Goal: Use online tool/utility: Utilize a website feature to perform a specific function

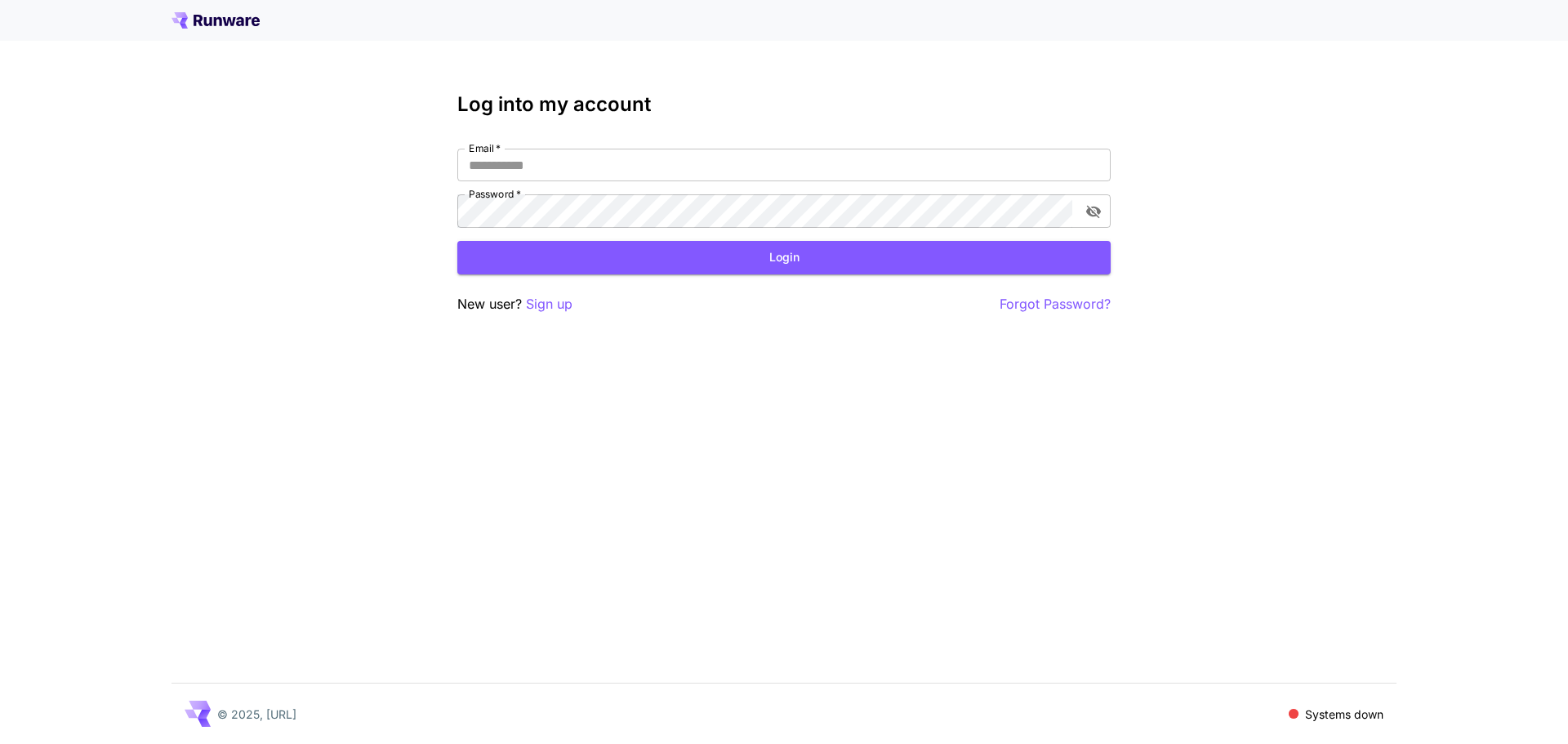
type input "**********"
click at [657, 272] on button "Login" at bounding box center [784, 257] width 654 height 34
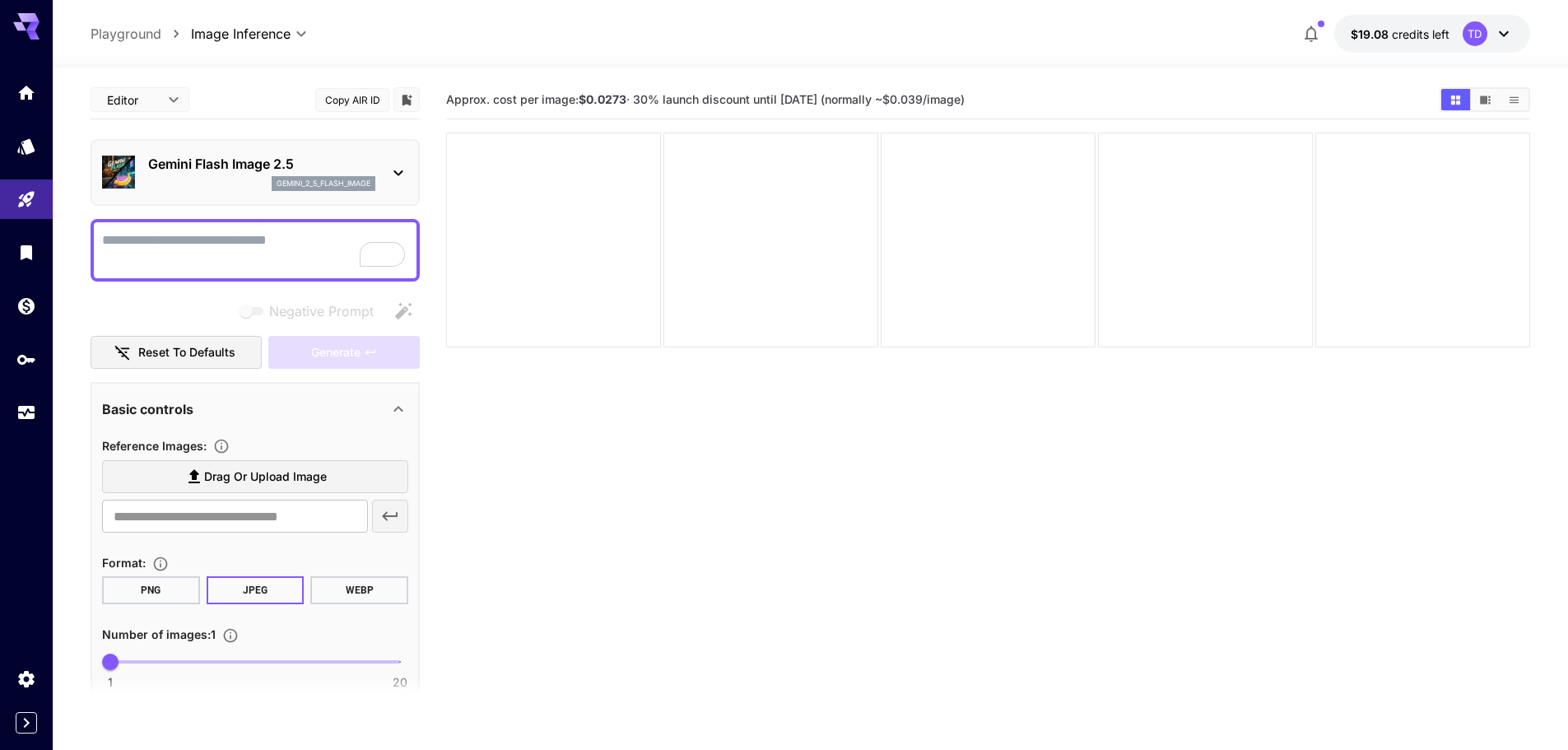
click at [210, 263] on textarea "Negative Prompt" at bounding box center [254, 250] width 306 height 40
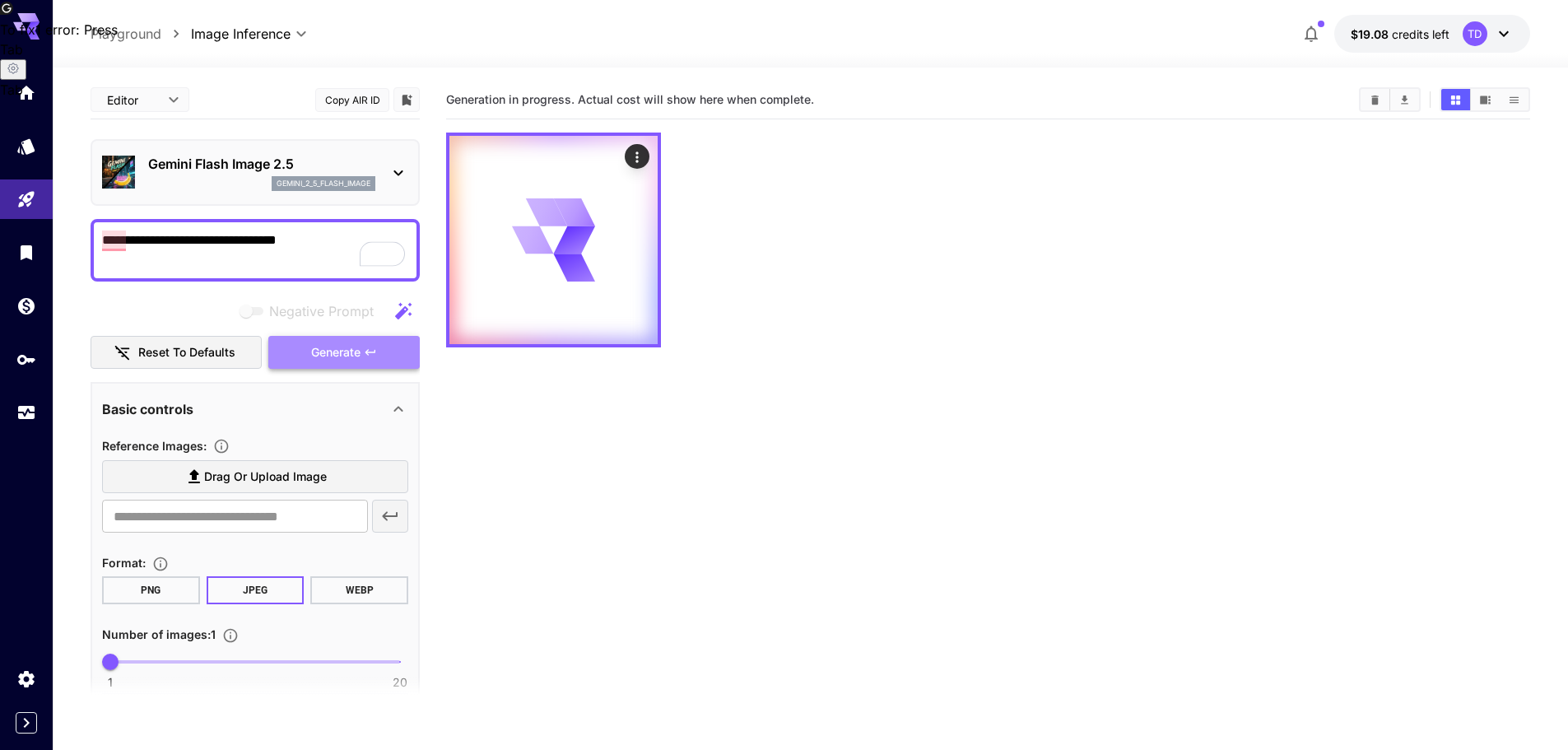
click at [355, 363] on span "Generate" at bounding box center [336, 353] width 50 height 20
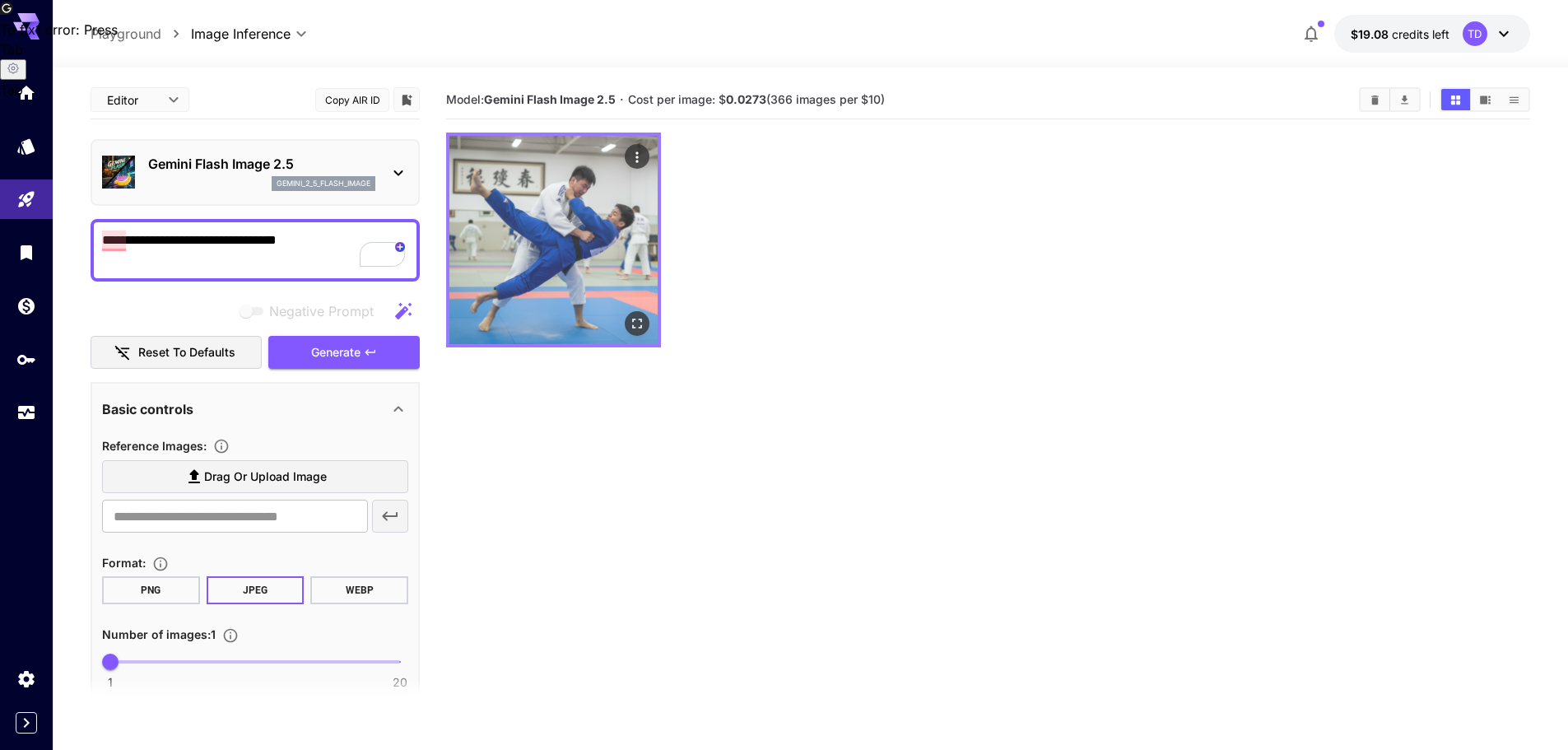
click at [550, 220] on img at bounding box center [553, 240] width 209 height 209
click at [638, 330] on icon "Open in fullscreen" at bounding box center [637, 324] width 17 height 17
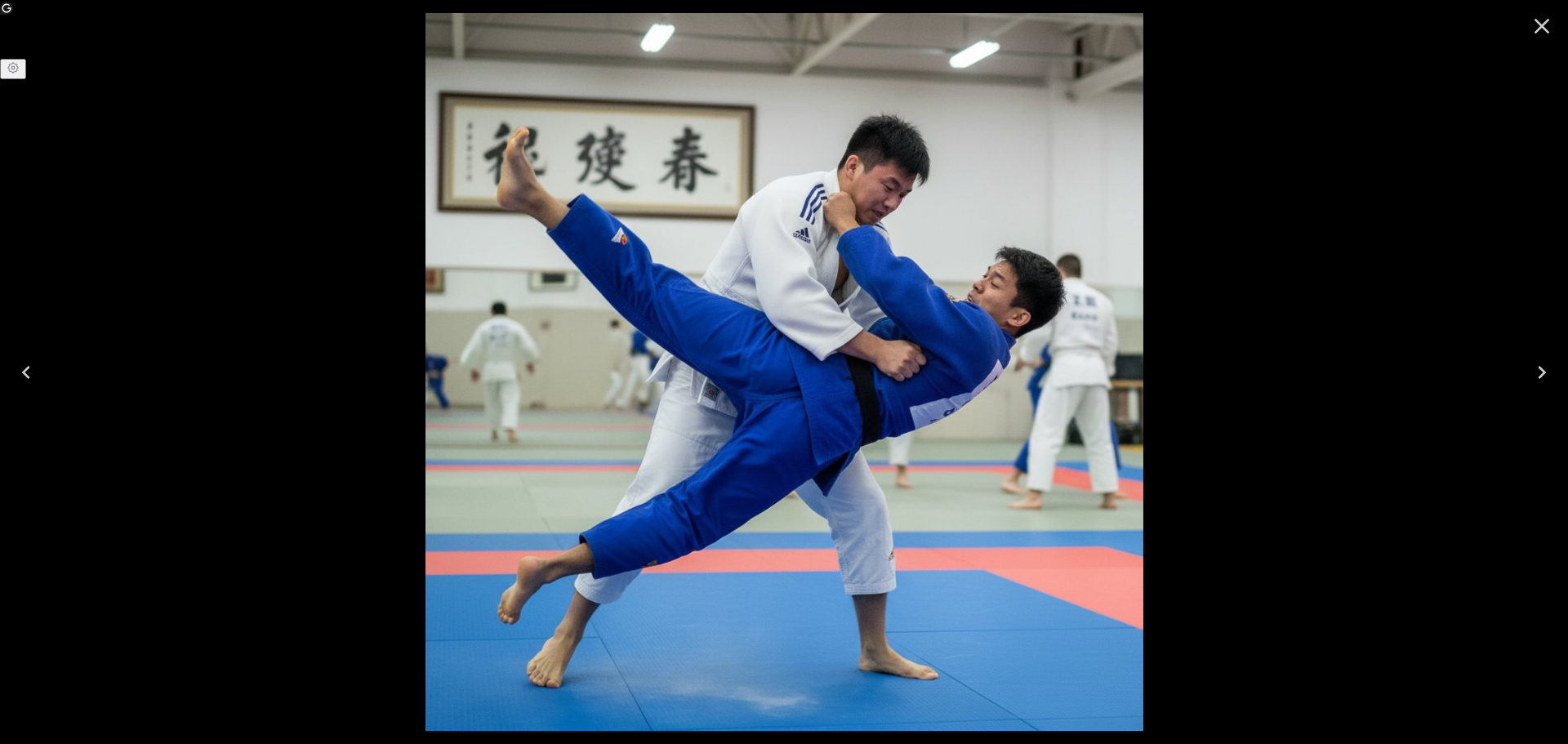
click at [1542, 360] on icon "Next" at bounding box center [1542, 372] width 26 height 26
click at [1542, 373] on icon "Next" at bounding box center [1542, 372] width 26 height 26
click at [1536, 28] on icon "Close" at bounding box center [1542, 26] width 26 height 26
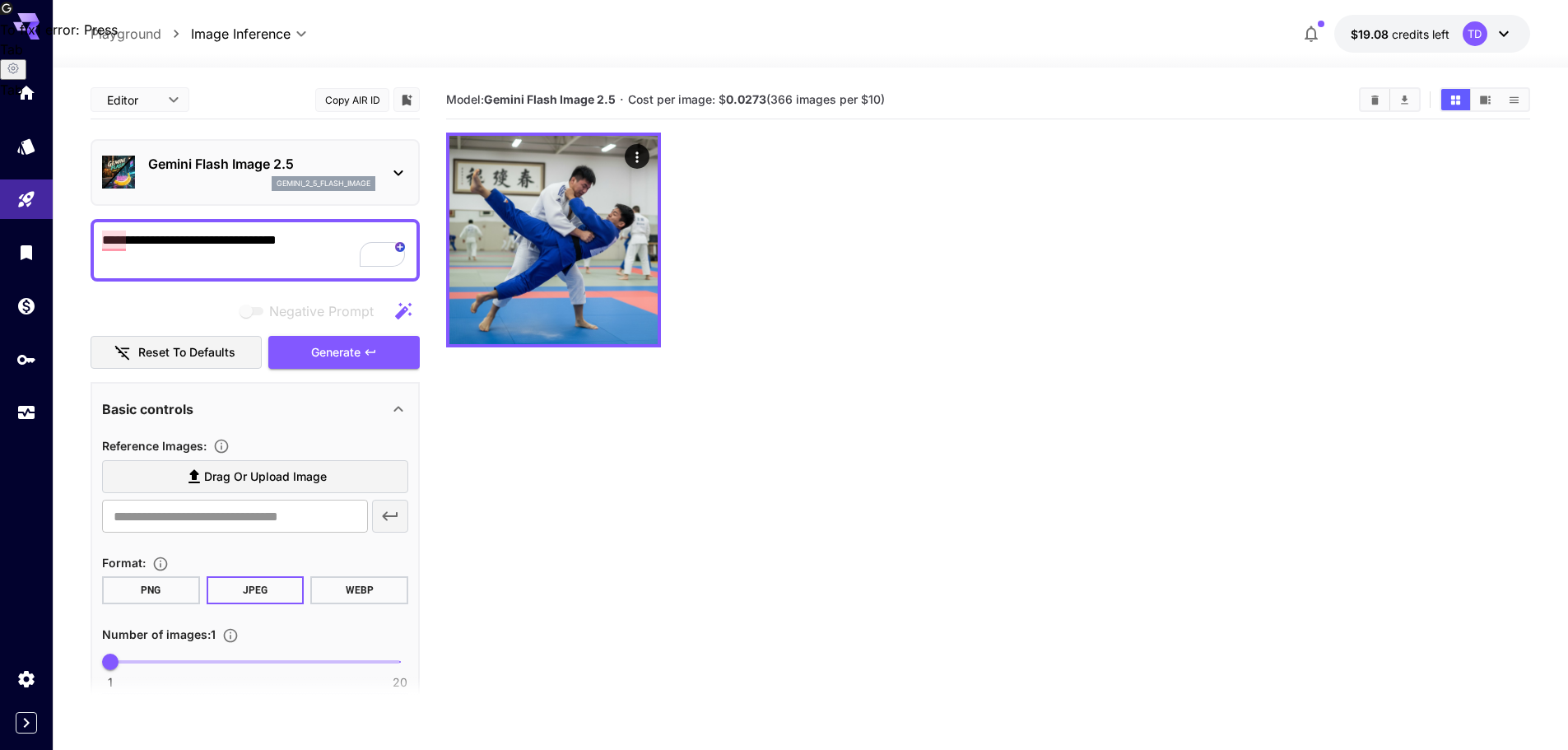
click at [833, 387] on section "Model: Gemini Flash Image 2.5 · Cost per image: $ 0.0273 (366 images per $10)" at bounding box center [988, 456] width 1084 height 750
drag, startPoint x: 347, startPoint y: 252, endPoint x: 68, endPoint y: 239, distance: 279.3
click at [68, 239] on section "**********" at bounding box center [810, 473] width 1516 height 812
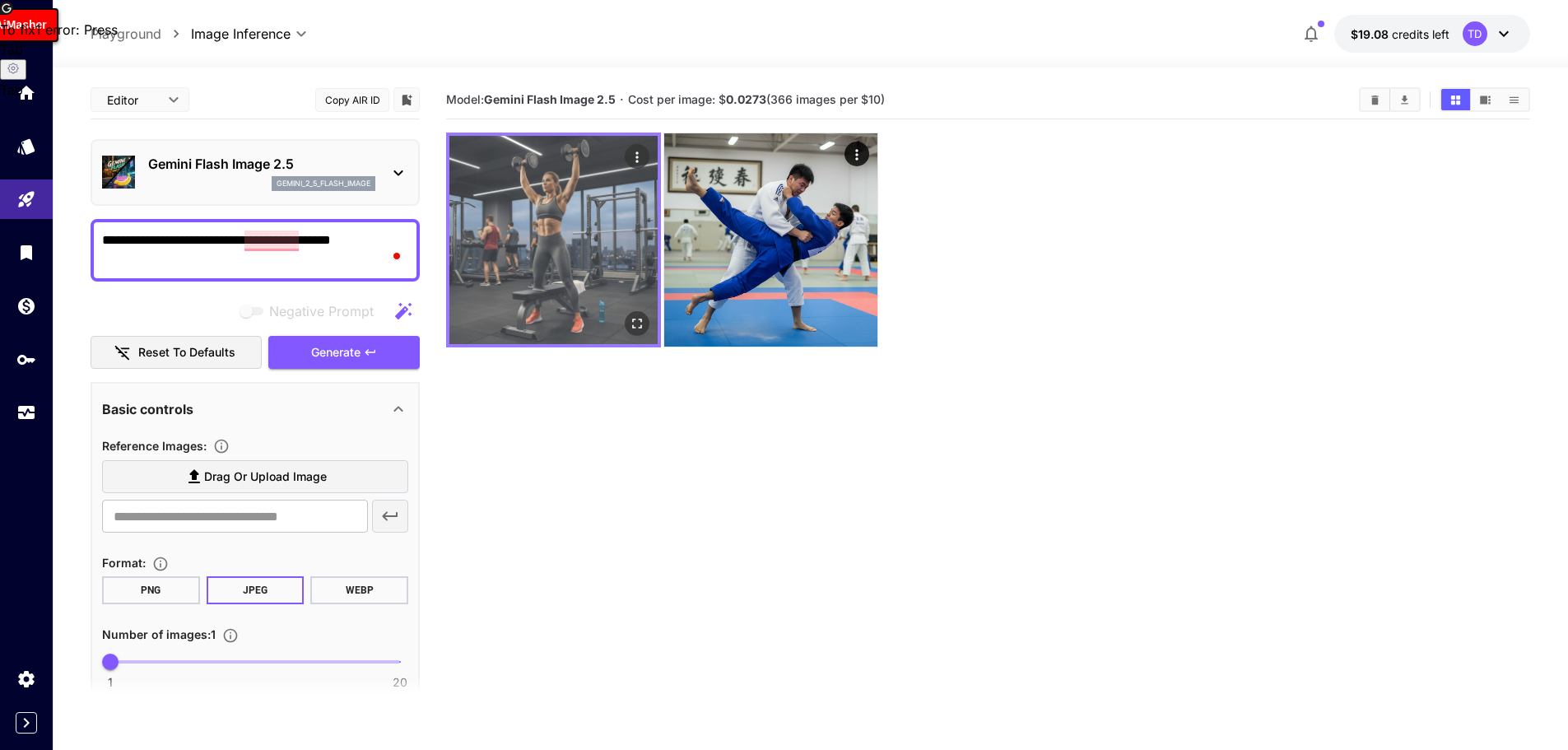
click at [572, 256] on img at bounding box center [553, 240] width 209 height 209
click at [634, 329] on icon "Open in fullscreen" at bounding box center [637, 324] width 17 height 17
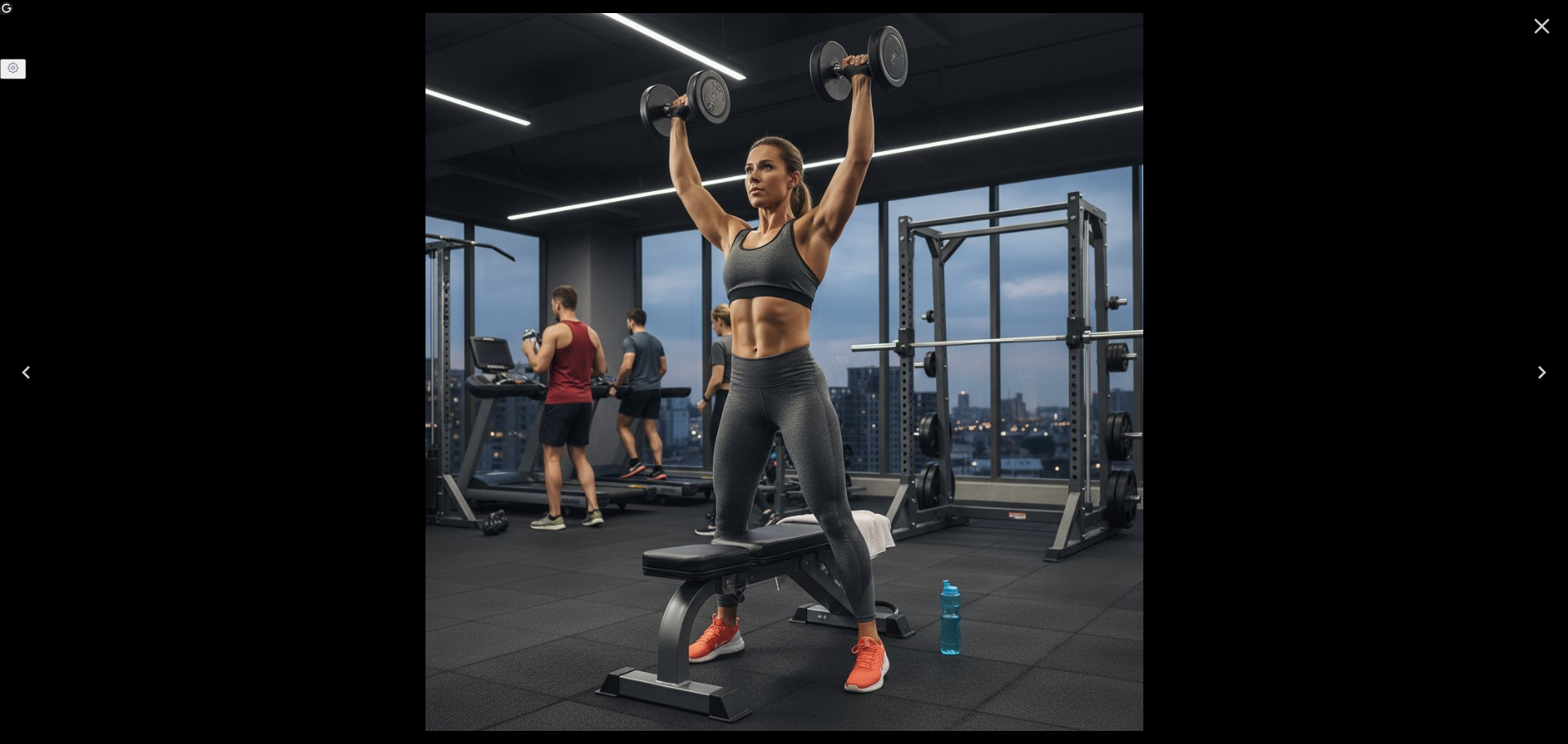
click at [1544, 24] on icon "Close" at bounding box center [1542, 26] width 15 height 16
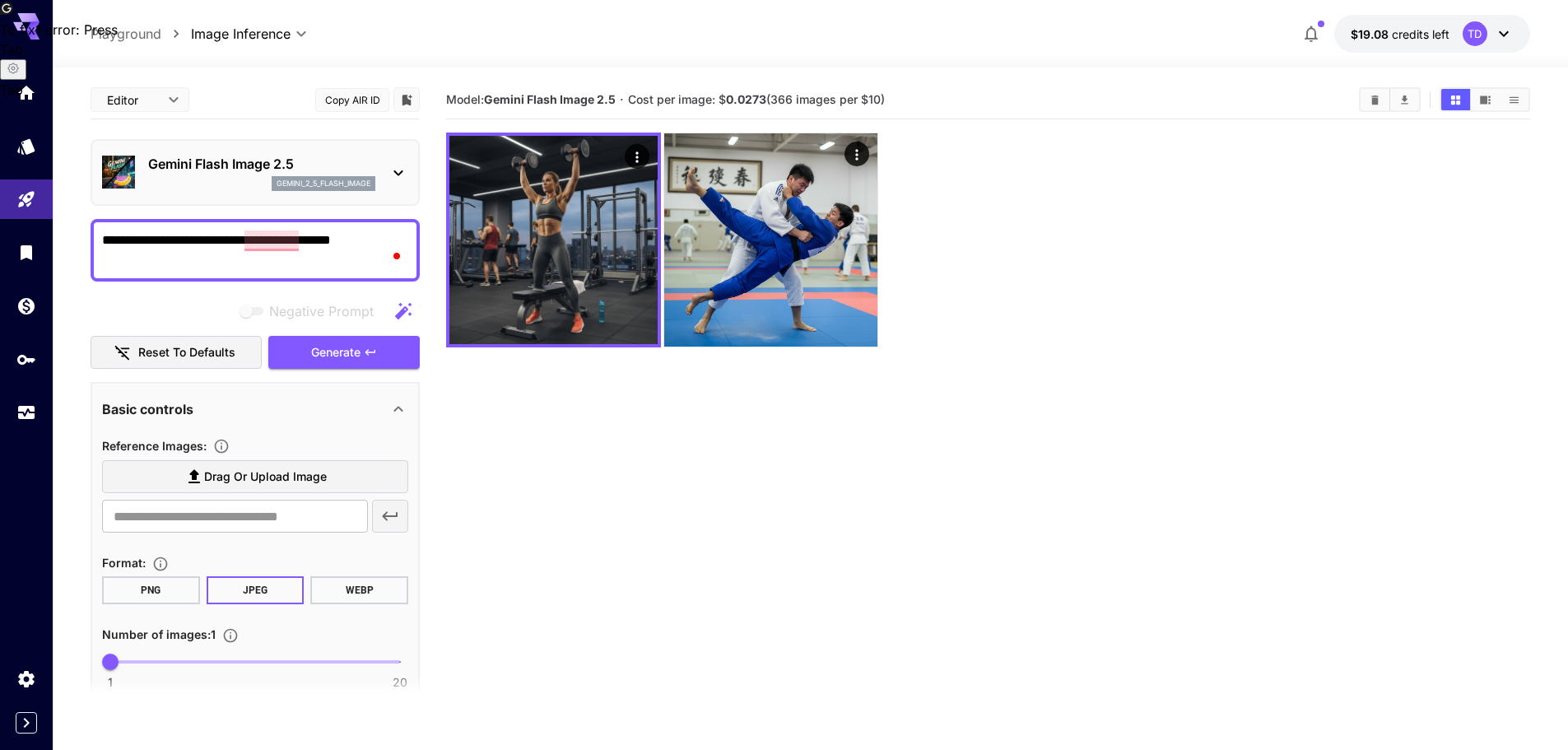
click at [102, 252] on textarea "**********" at bounding box center [254, 250] width 306 height 40
click at [183, 268] on textarea "**********" at bounding box center [254, 250] width 306 height 40
type textarea "**********"
click at [336, 363] on span "Generate" at bounding box center [336, 353] width 50 height 20
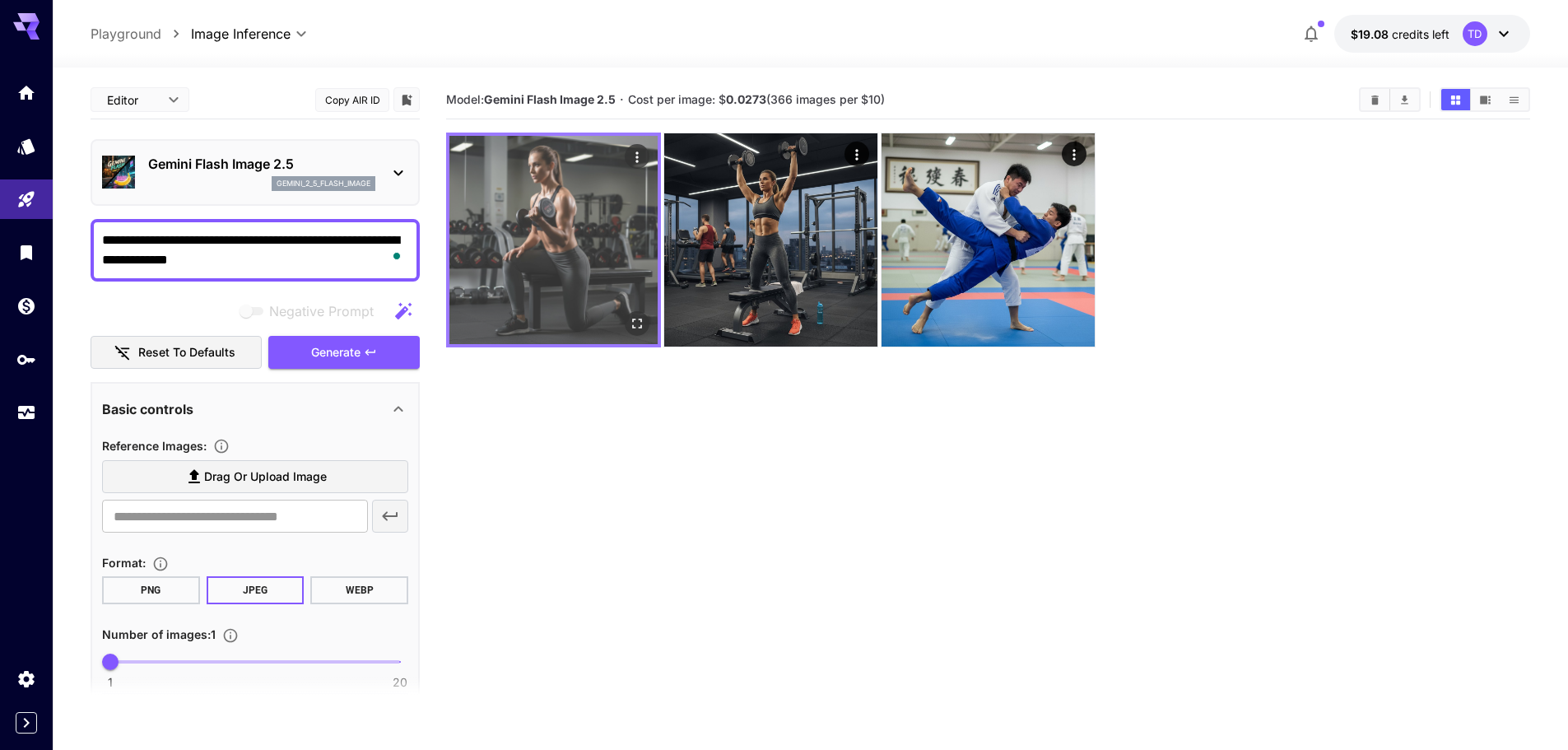
click at [543, 210] on img at bounding box center [553, 240] width 209 height 209
click at [639, 321] on button "Open in fullscreen" at bounding box center [637, 324] width 25 height 25
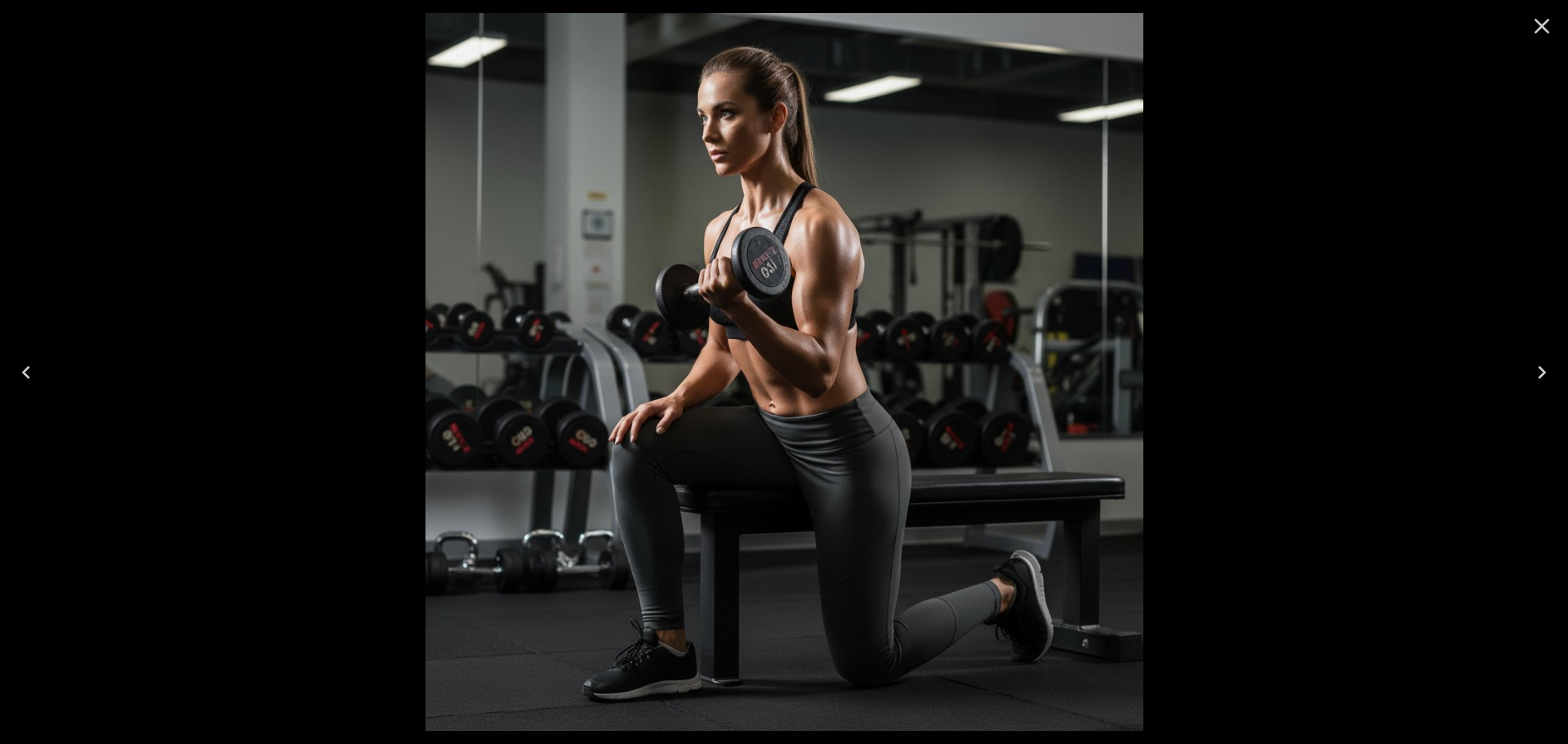
click at [1538, 26] on icon "Close" at bounding box center [1542, 26] width 26 height 26
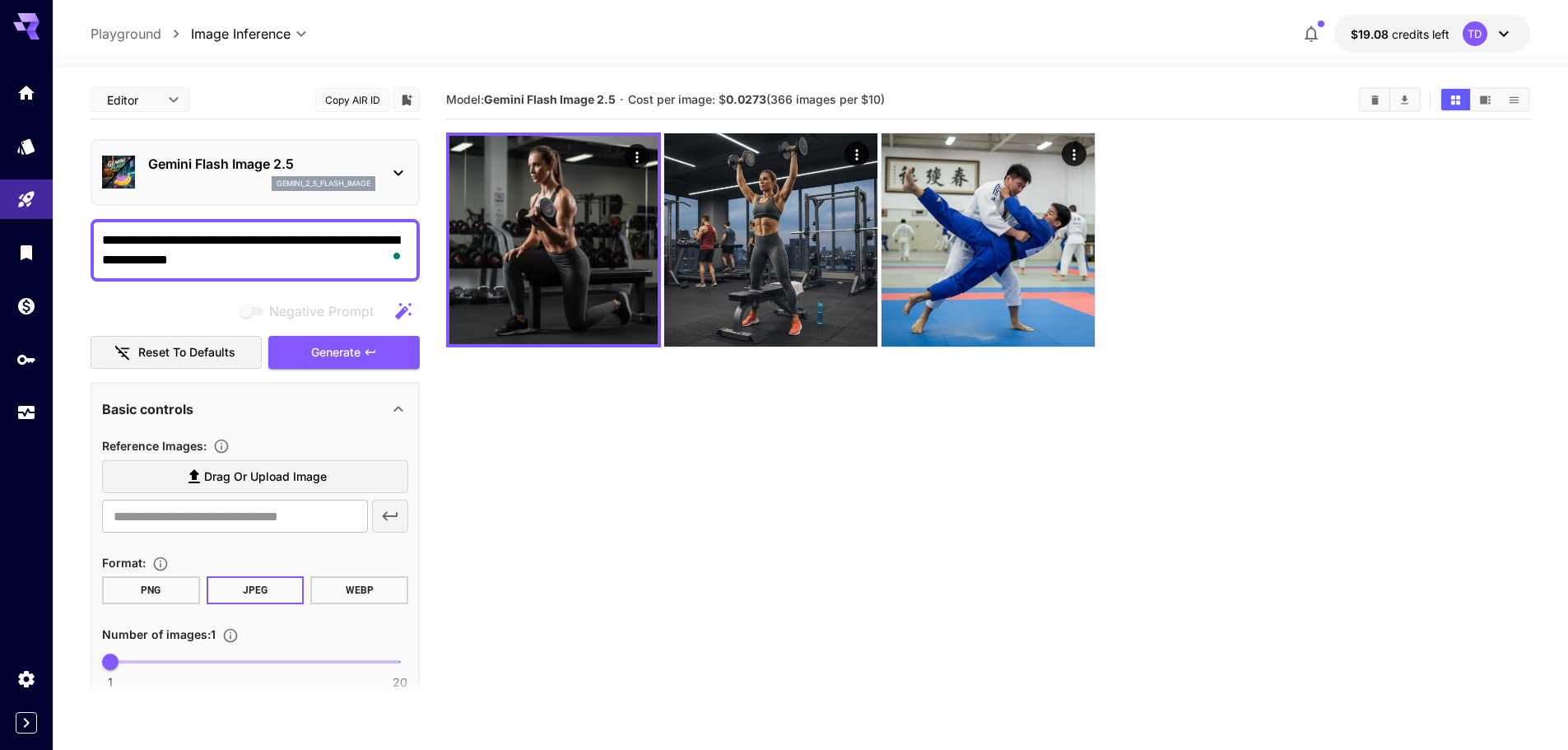
scroll to position [136, 0]
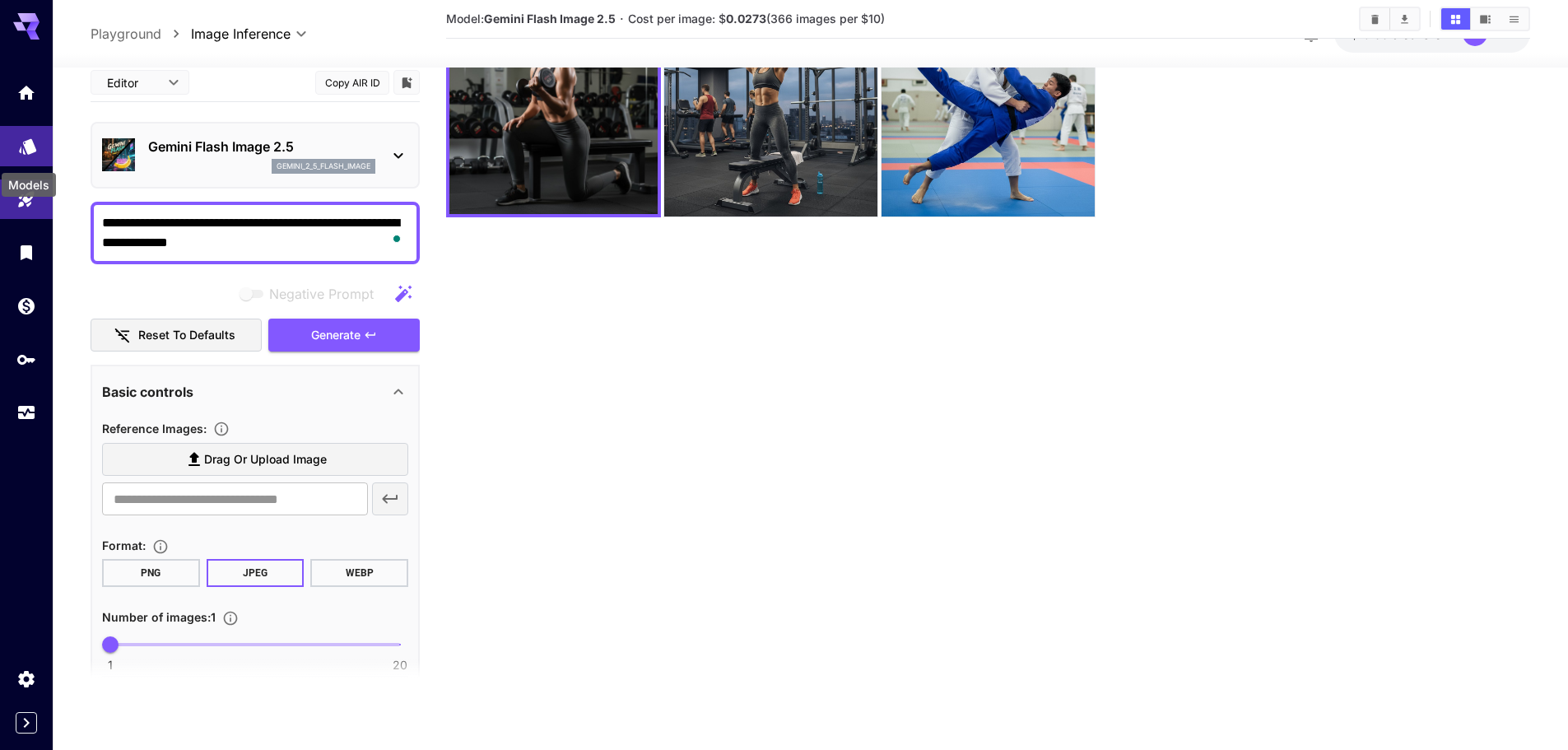
click at [27, 146] on icon "Models" at bounding box center [28, 141] width 17 height 16
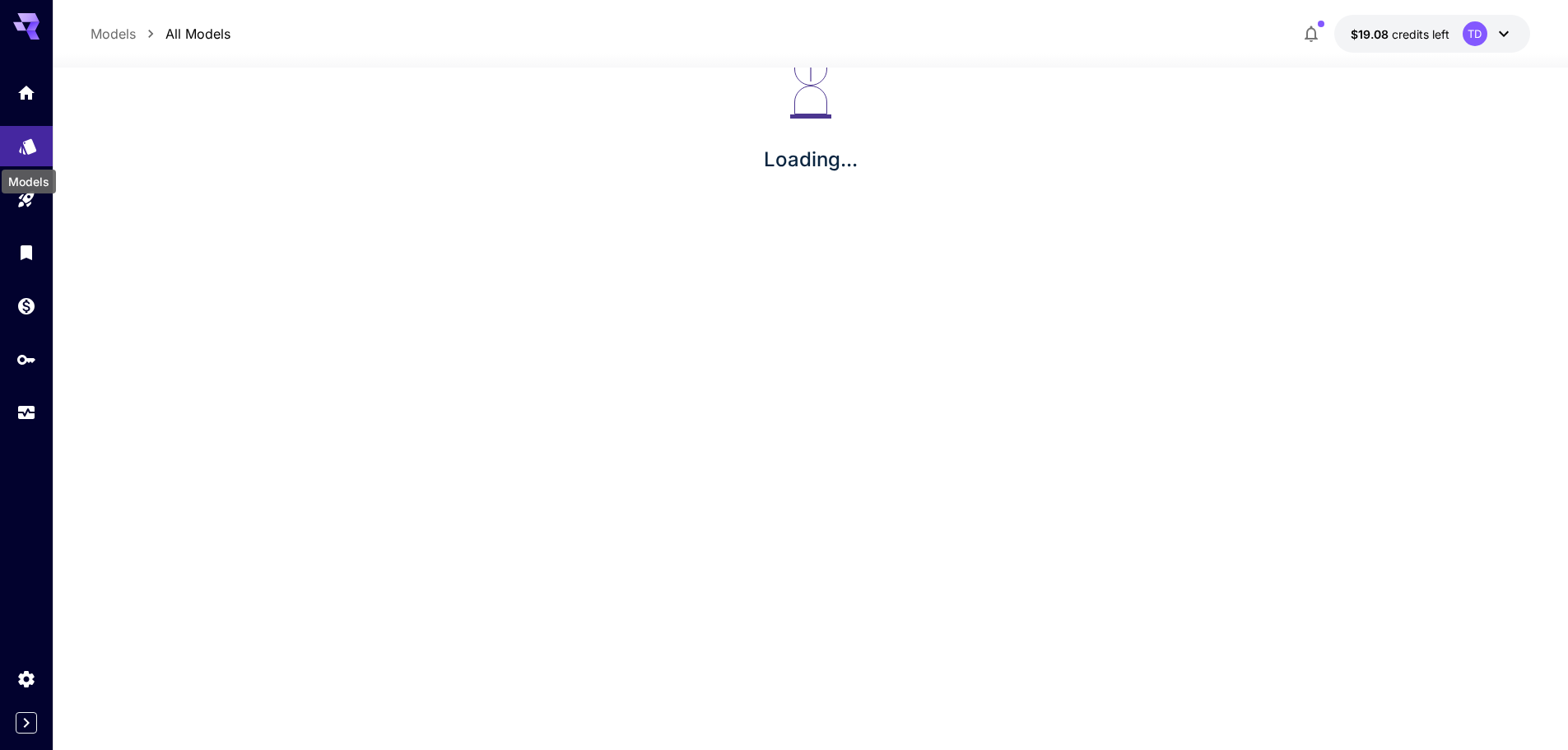
scroll to position [85, 0]
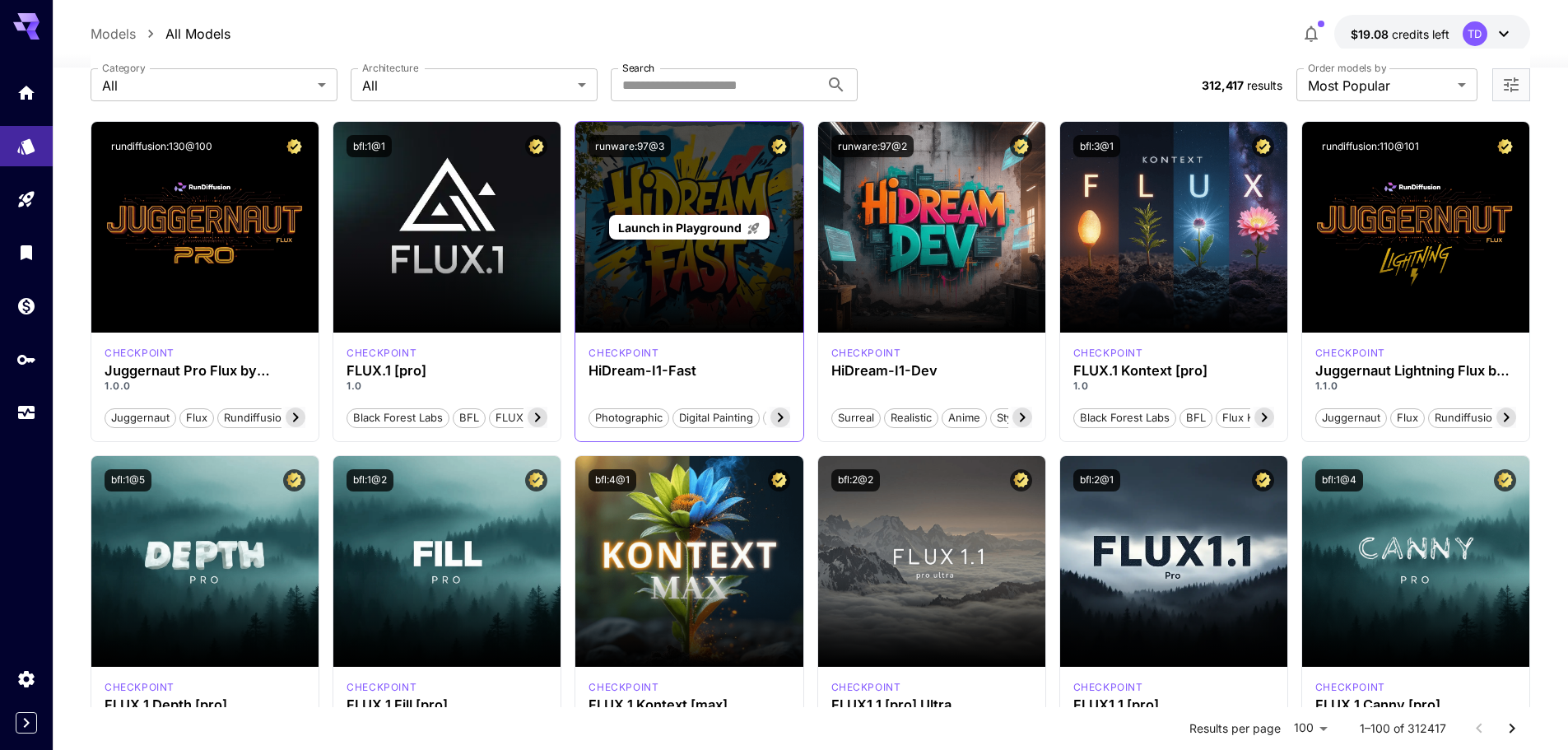
click at [682, 234] on span "Launch in Playground" at bounding box center [680, 227] width 123 height 14
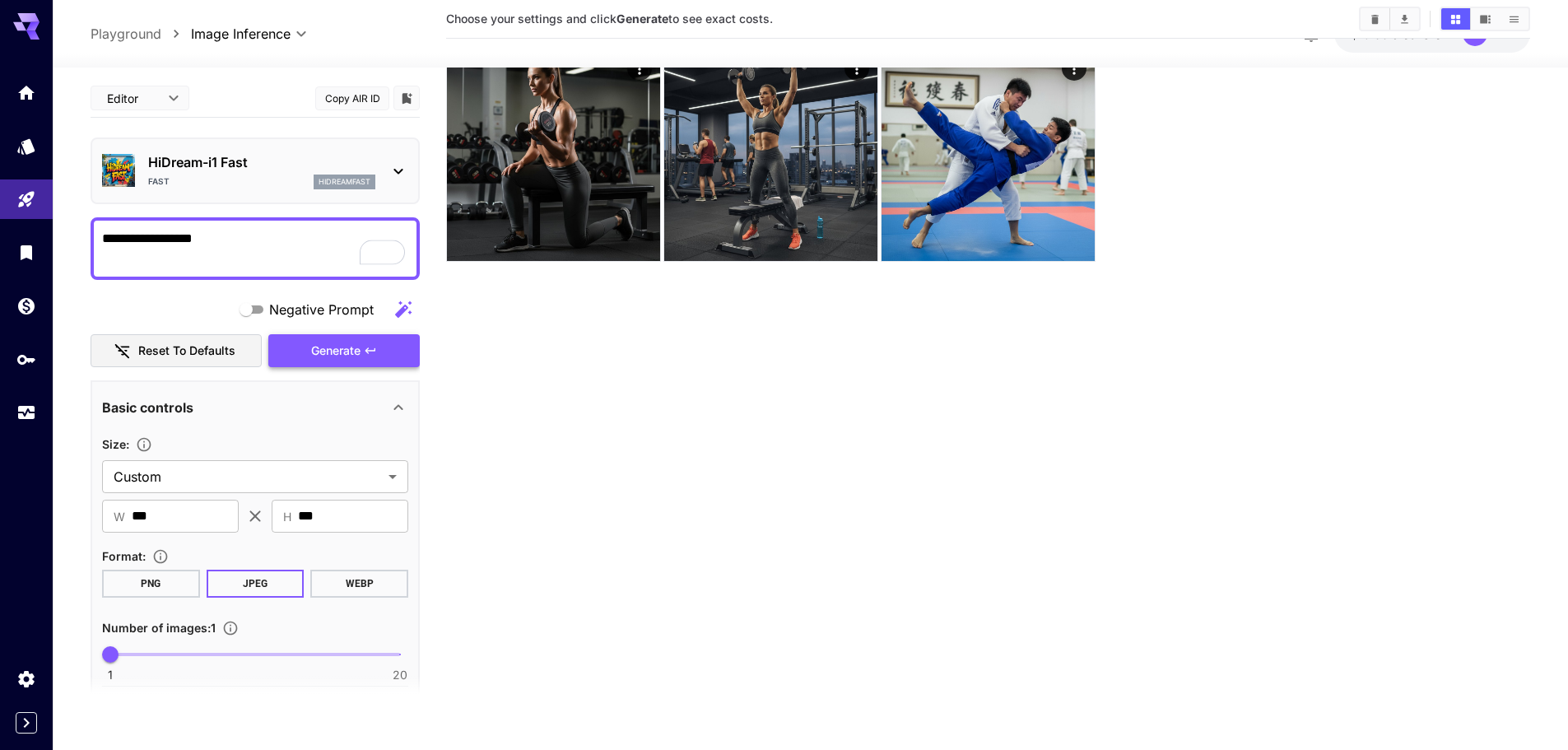
type textarea "**********"
click at [329, 361] on span "Generate" at bounding box center [336, 351] width 50 height 20
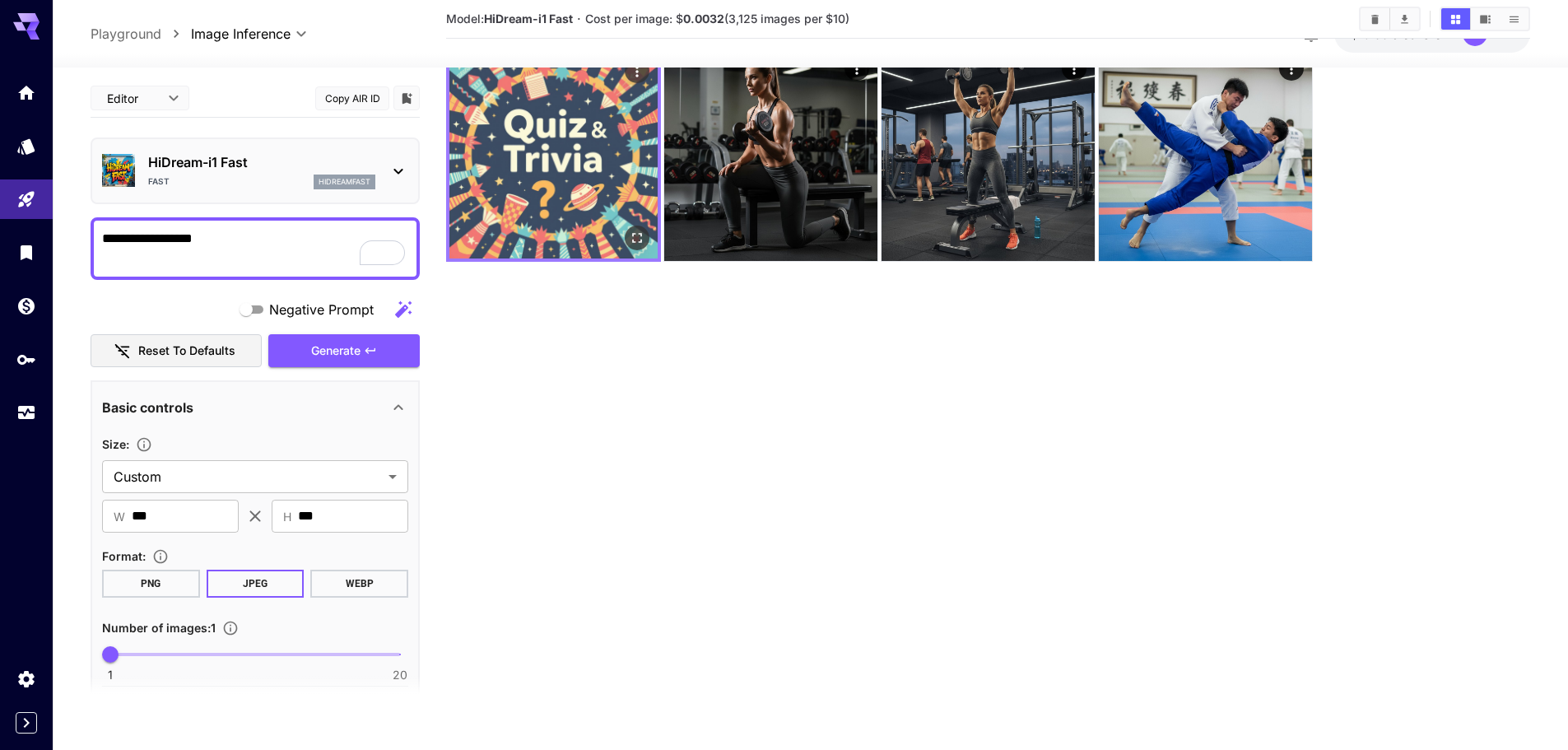
click at [578, 156] on img at bounding box center [553, 154] width 209 height 209
click at [641, 245] on icon "Open in fullscreen" at bounding box center [637, 238] width 17 height 17
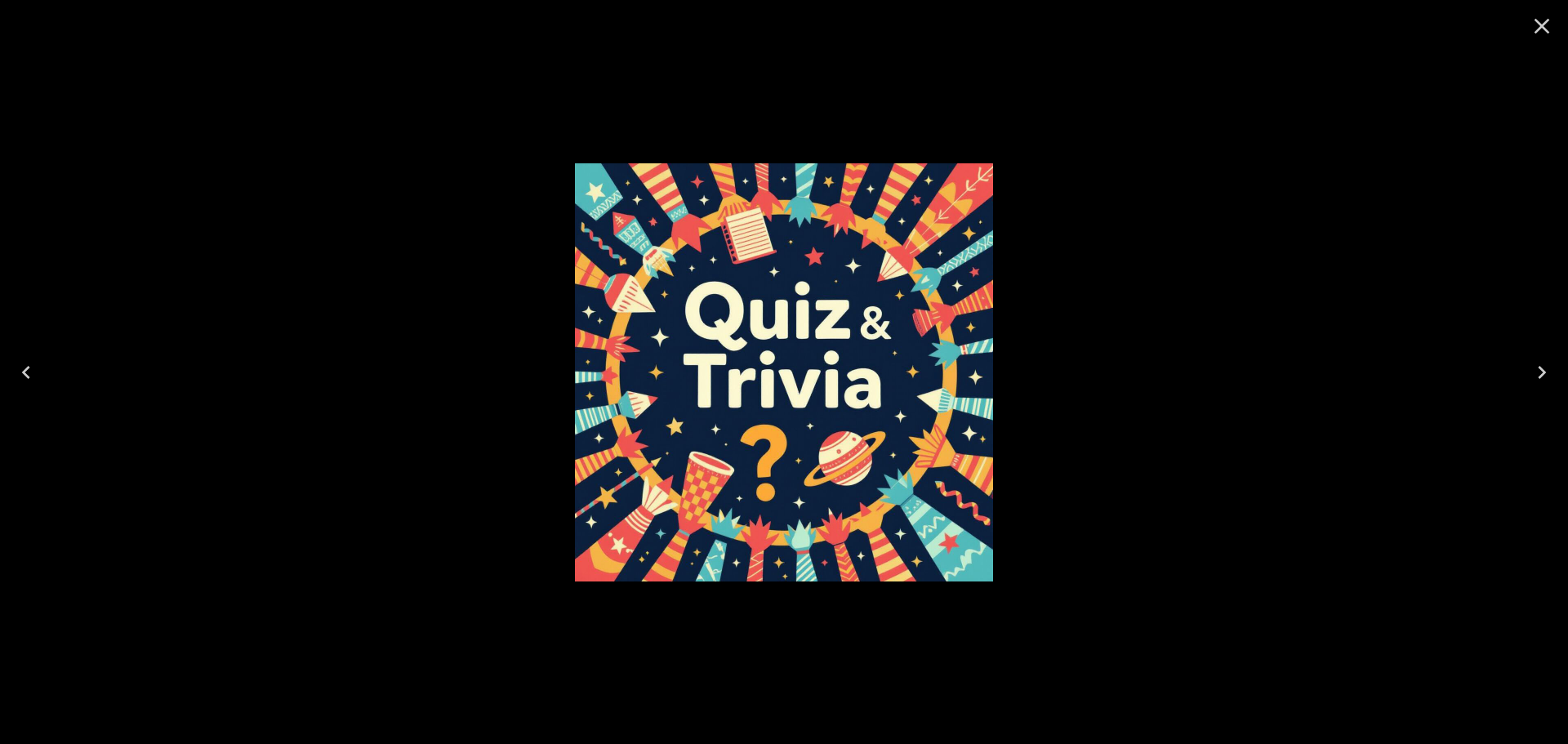
click at [1536, 26] on icon "Close" at bounding box center [1542, 26] width 26 height 26
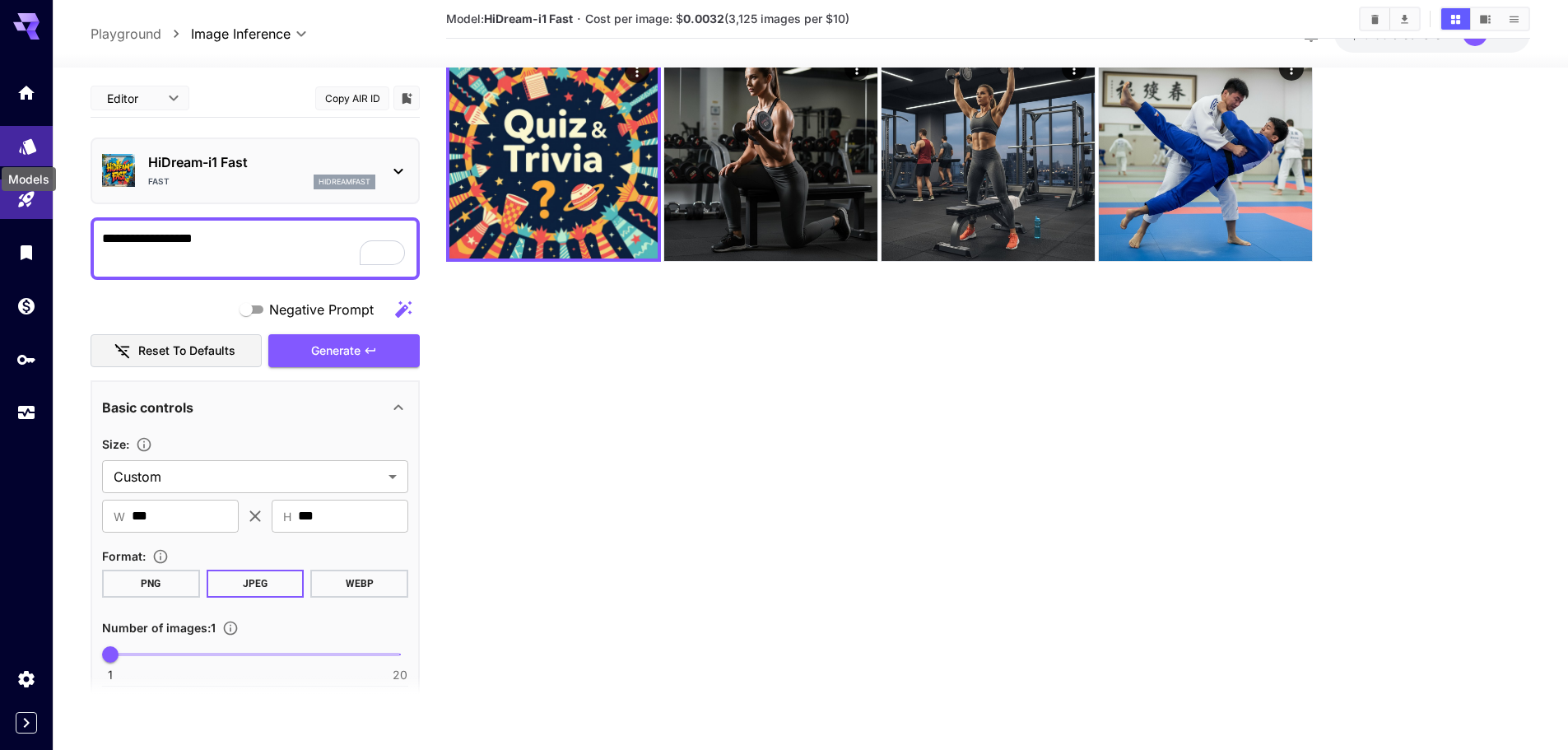
click at [31, 149] on icon "Models" at bounding box center [28, 141] width 17 height 16
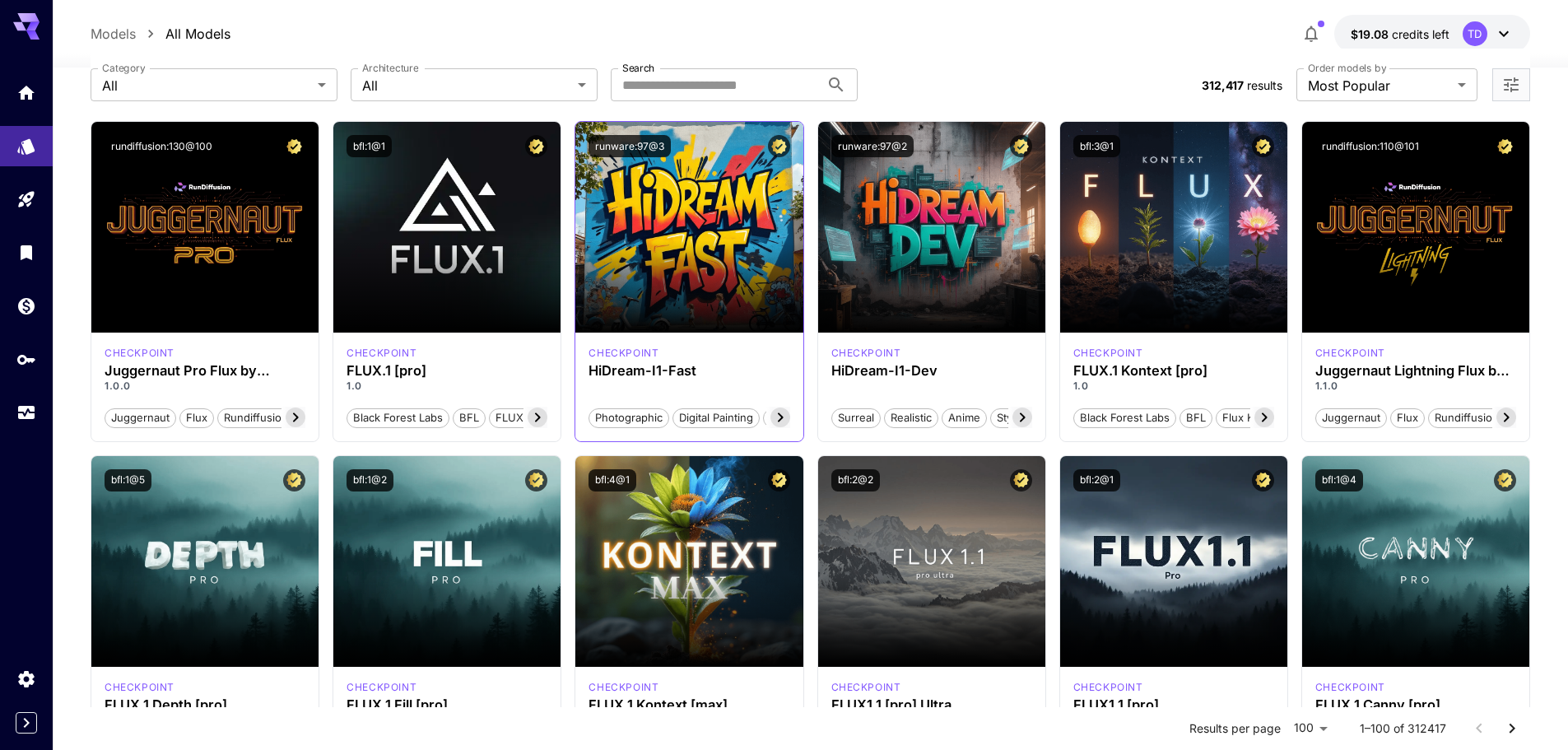
click at [783, 427] on icon at bounding box center [781, 418] width 20 height 20
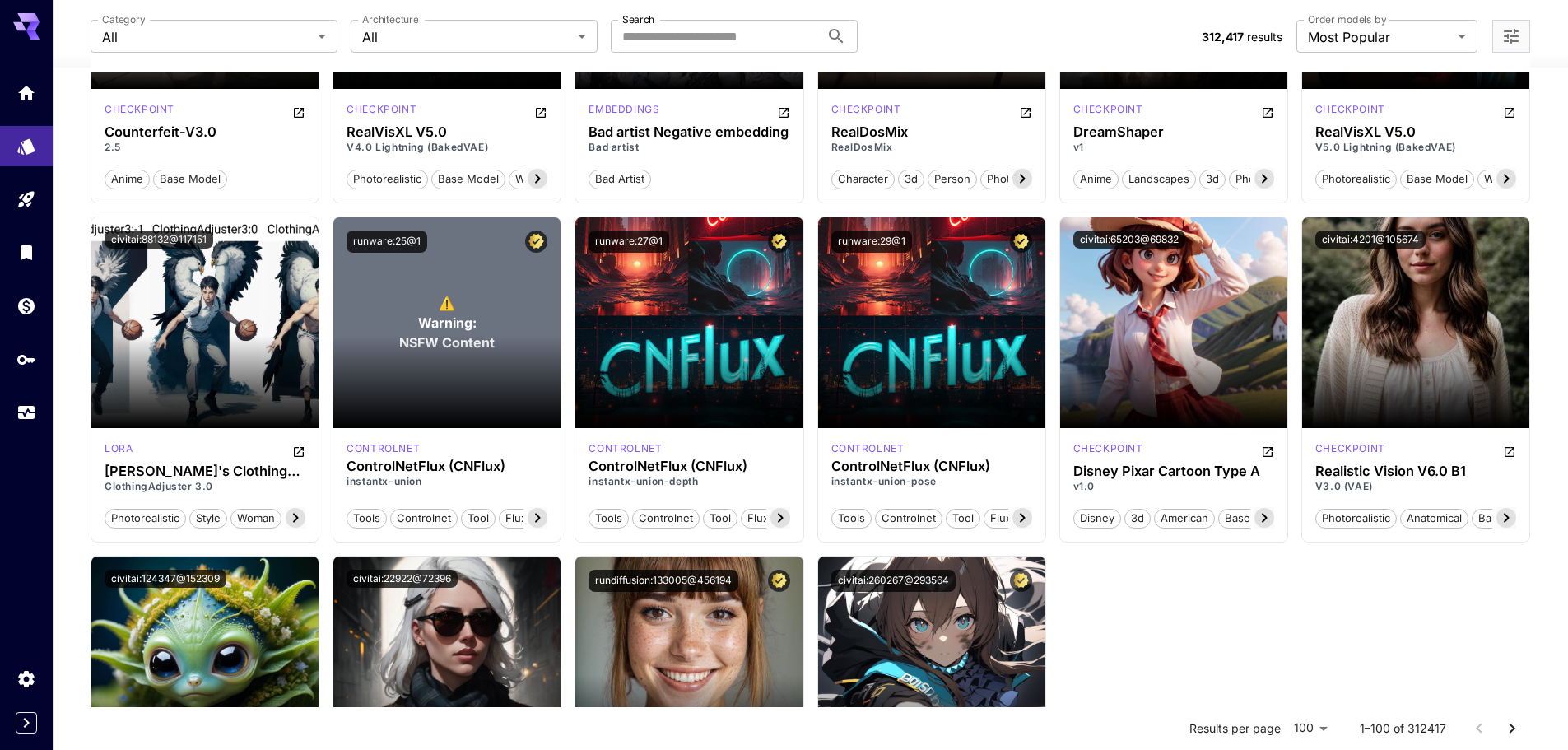
scroll to position [5655, 0]
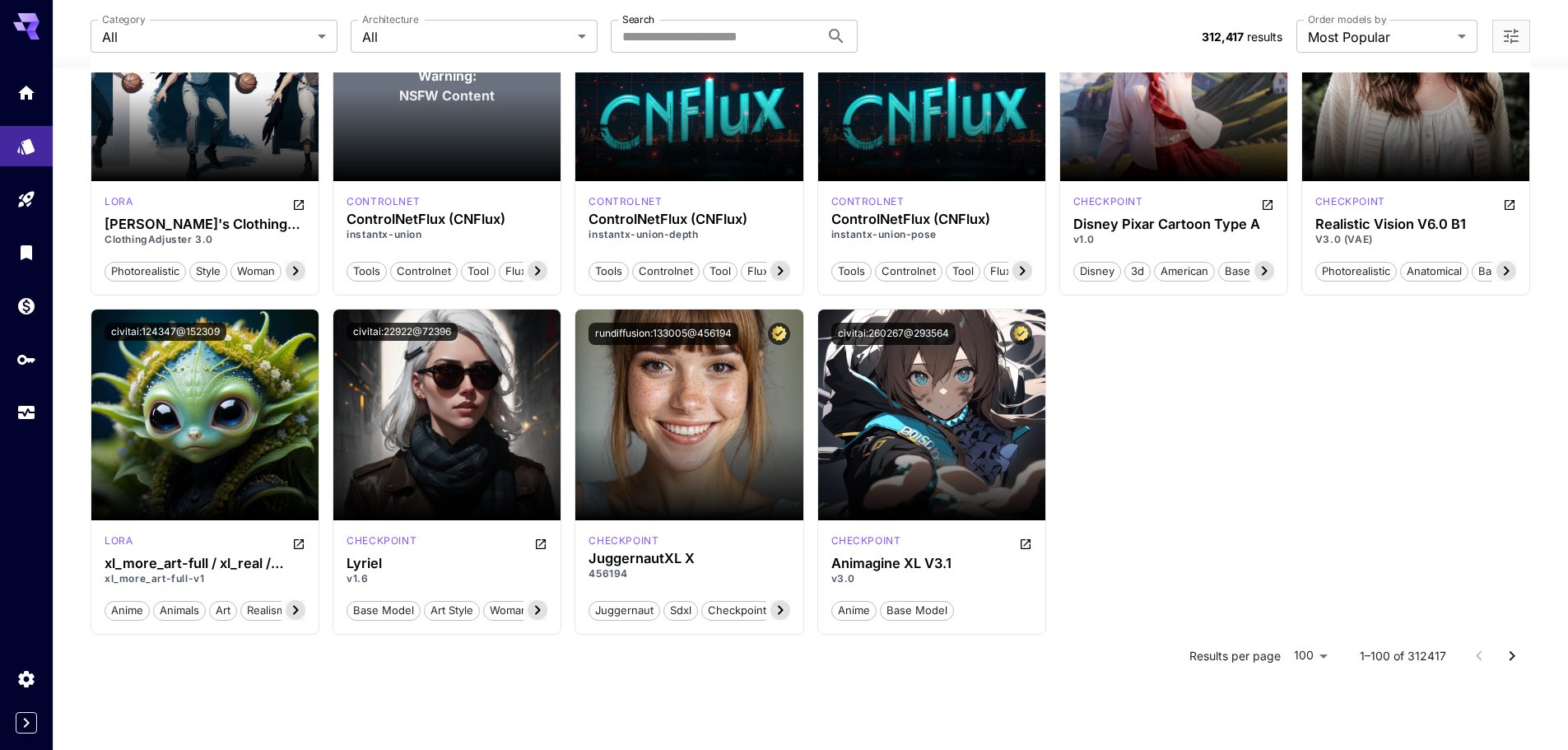
click at [1510, 652] on icon "Go to next page" at bounding box center [1512, 656] width 20 height 20
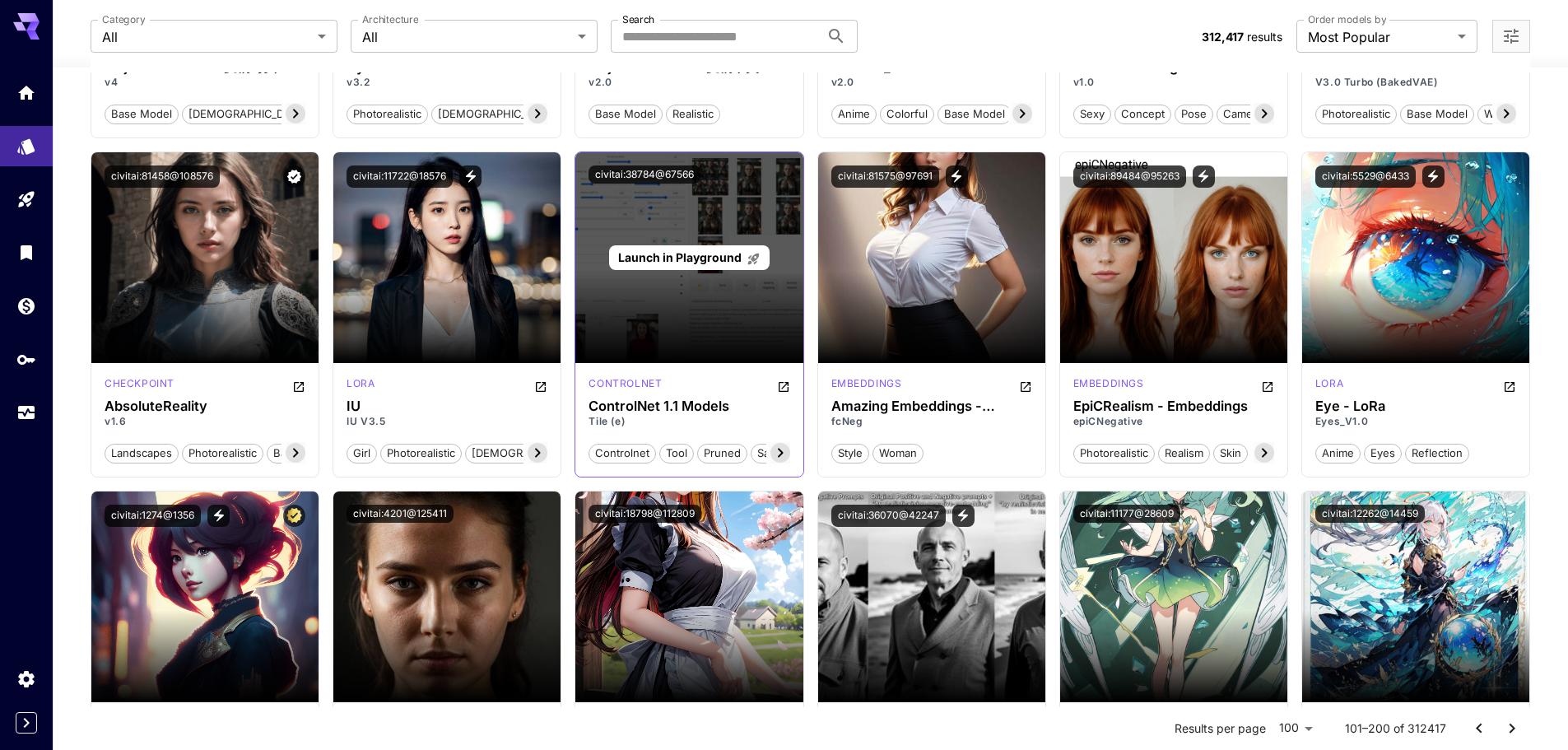
scroll to position [5903, 0]
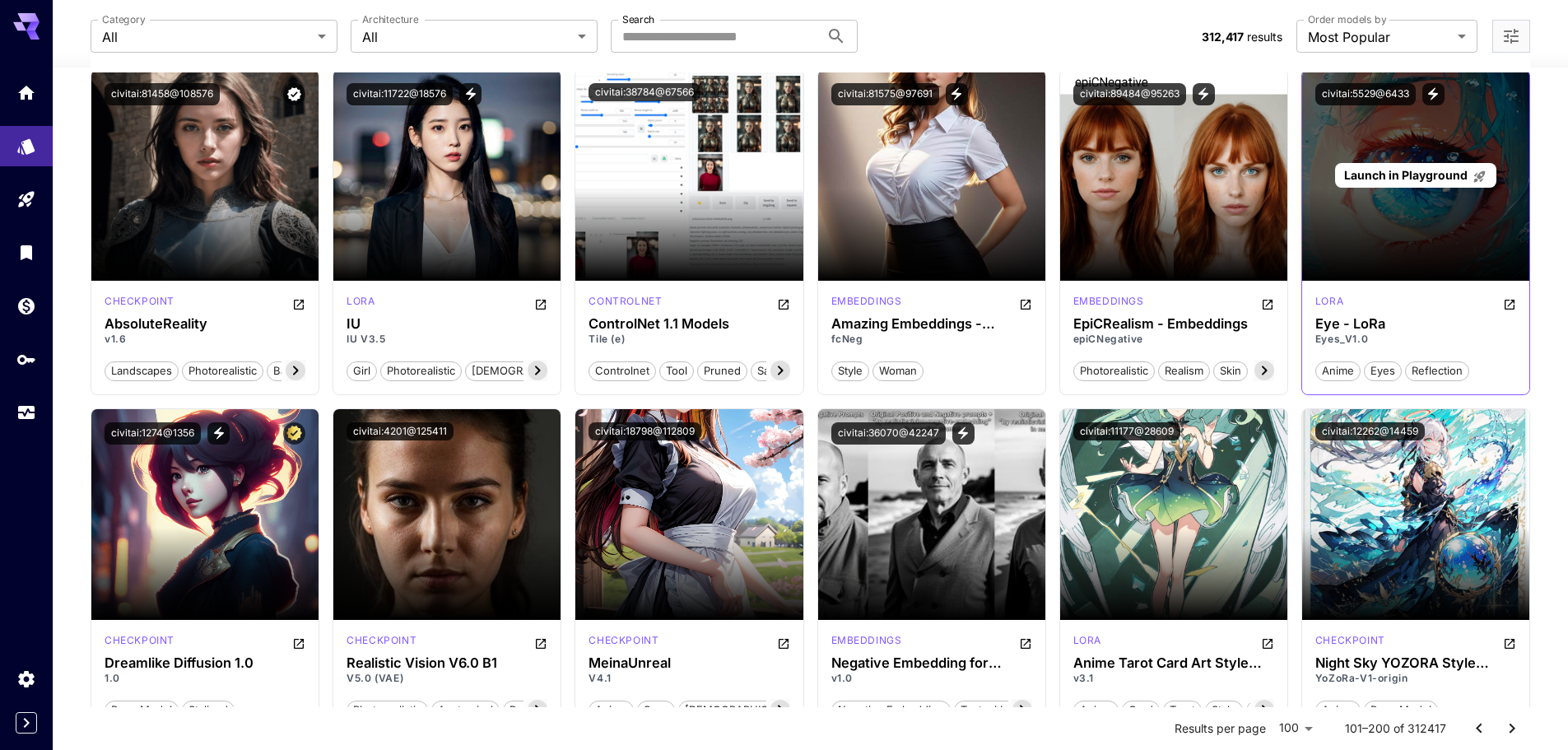
click at [1401, 182] on span "Launch in Playground" at bounding box center [1405, 175] width 123 height 14
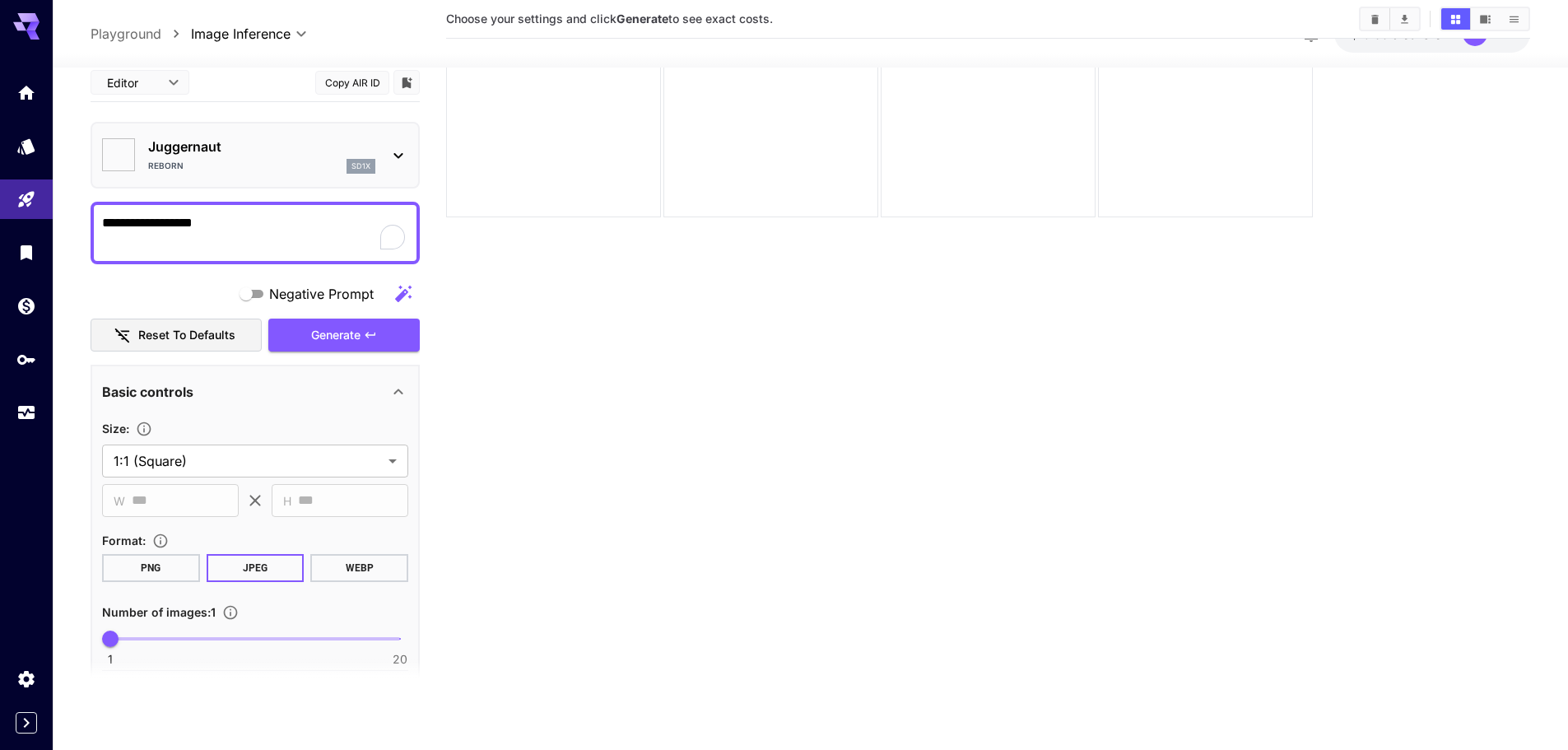
scroll to position [136, 0]
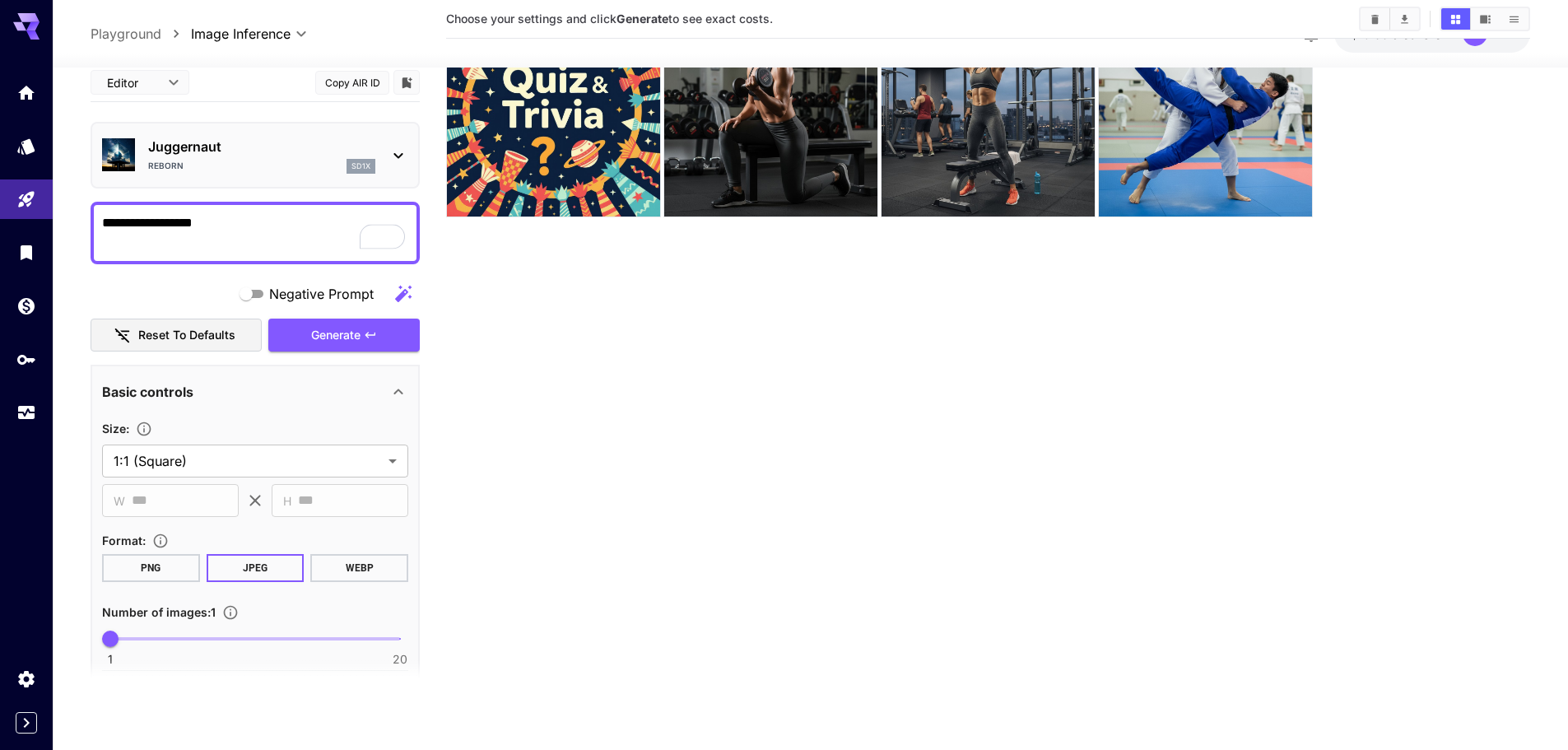
click at [403, 155] on icon at bounding box center [399, 155] width 20 height 20
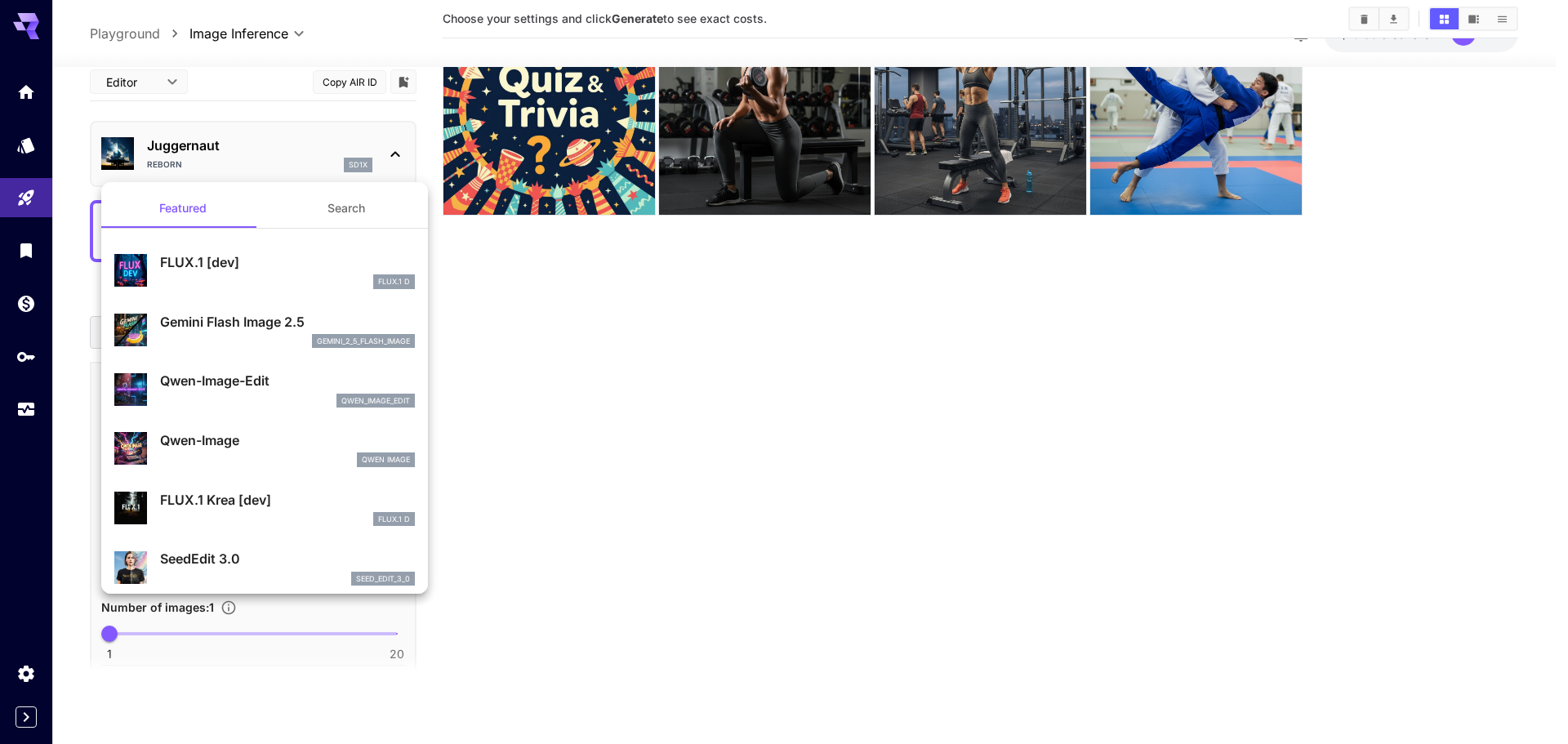
click at [554, 334] on div at bounding box center [784, 372] width 1568 height 744
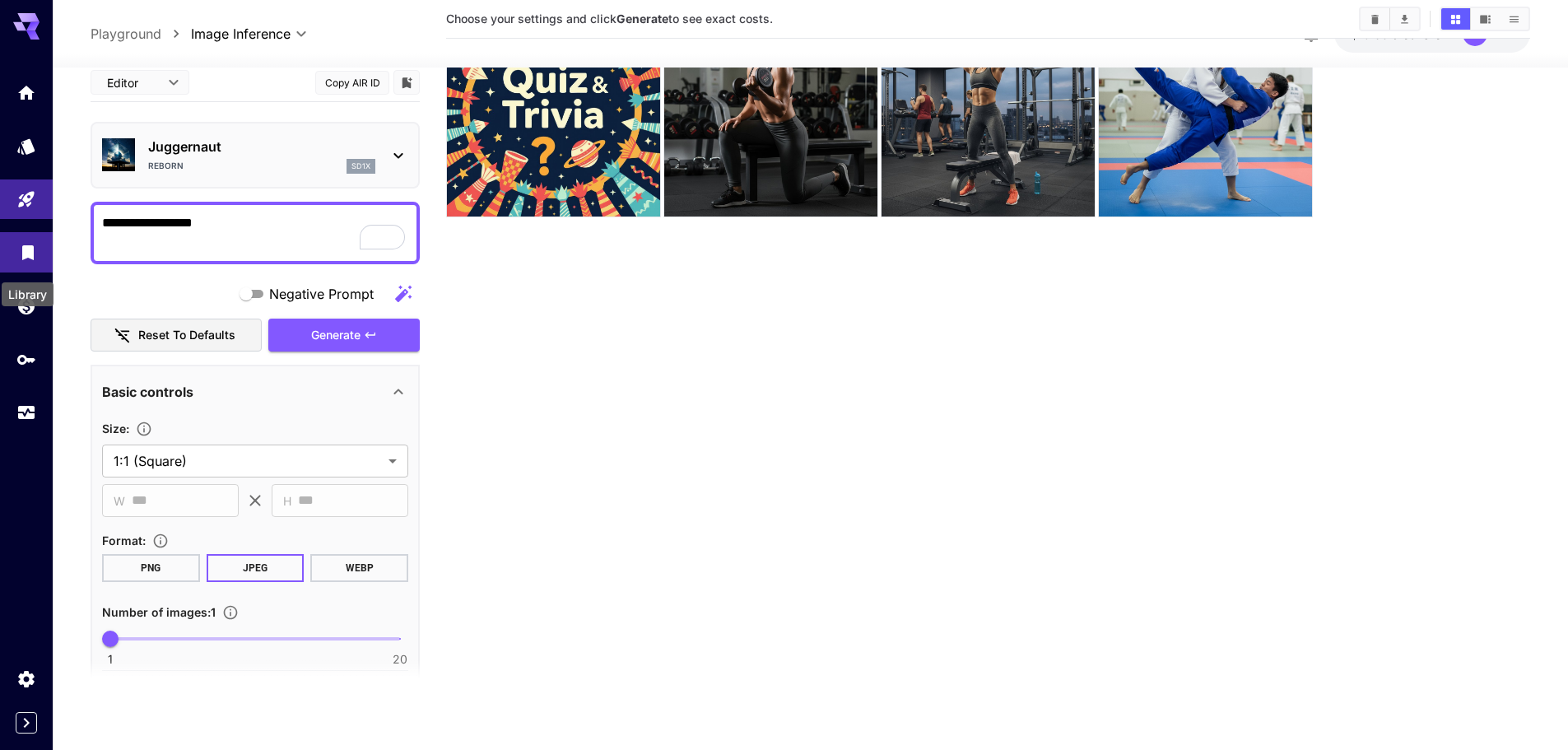
click at [32, 256] on icon "Library" at bounding box center [28, 248] width 12 height 15
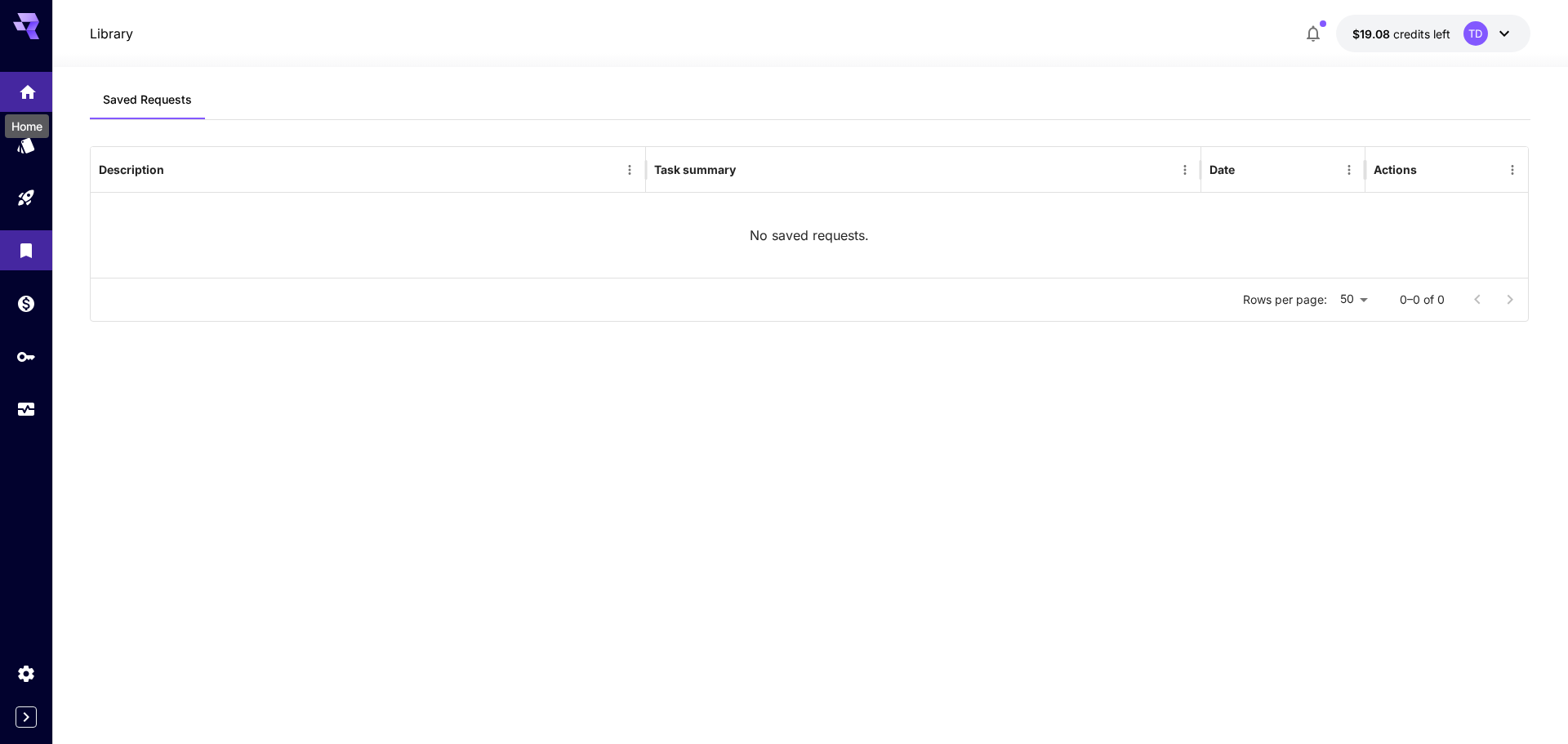
click at [34, 90] on icon "Home" at bounding box center [28, 87] width 16 height 14
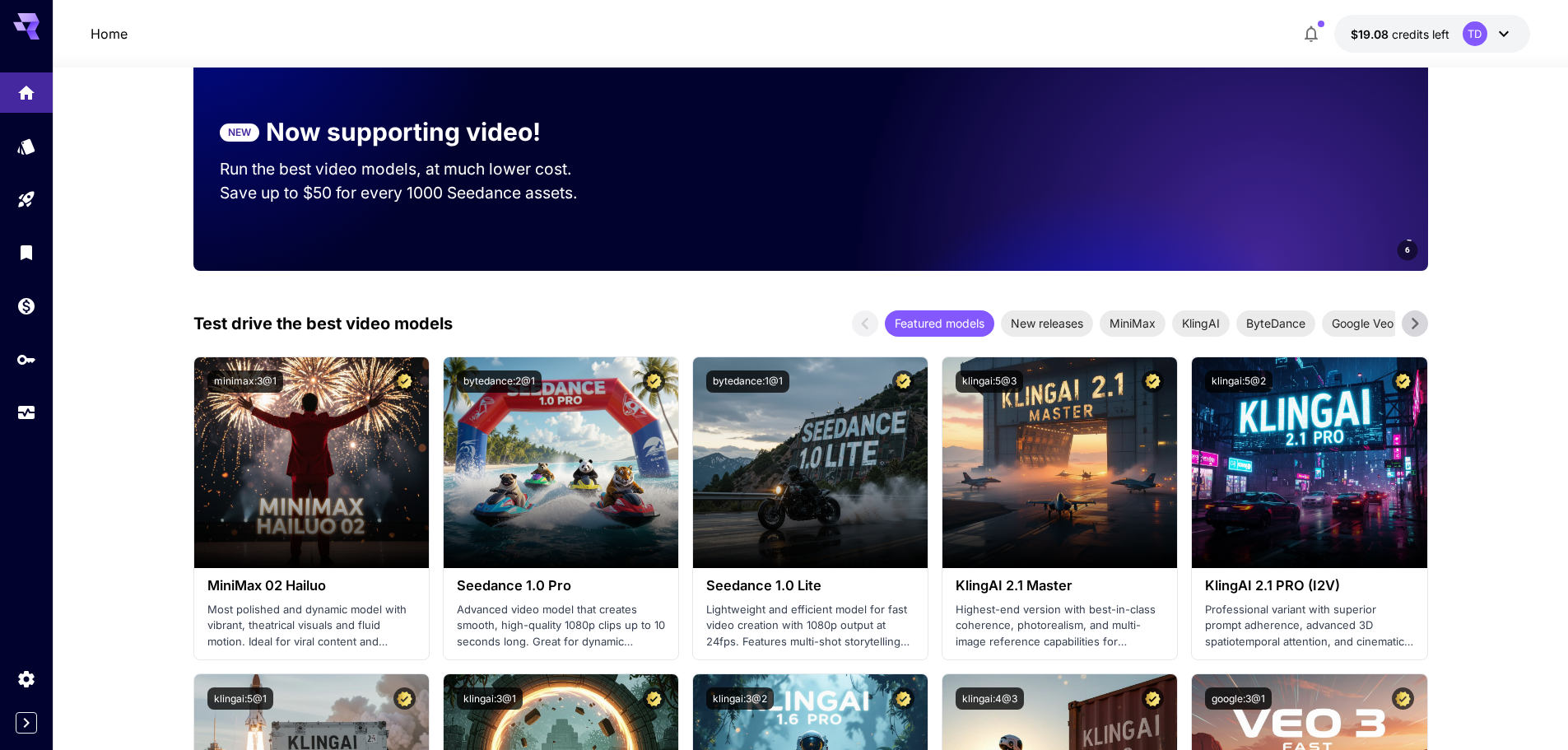
scroll to position [83, 0]
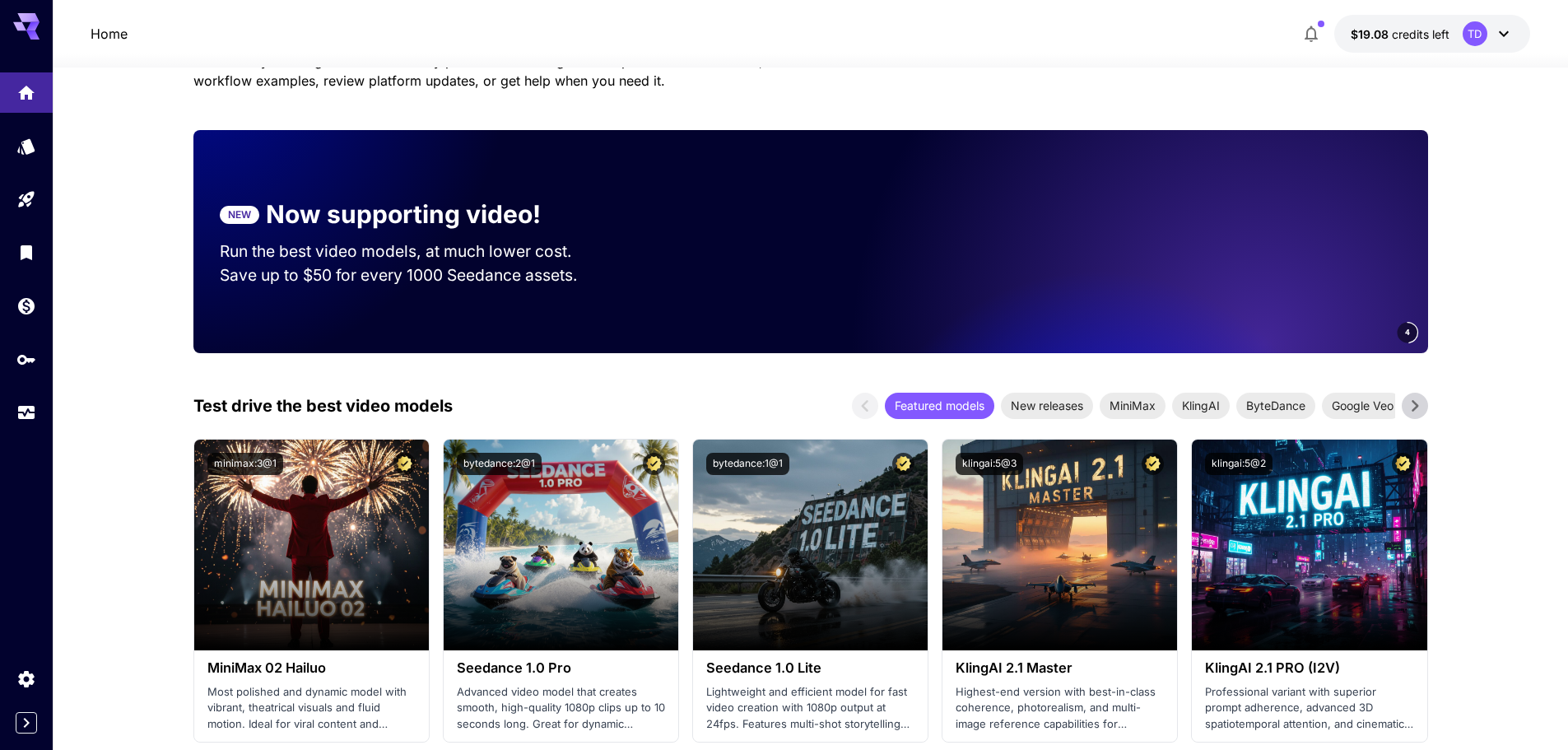
click at [1417, 416] on icon at bounding box center [1415, 405] width 25 height 25
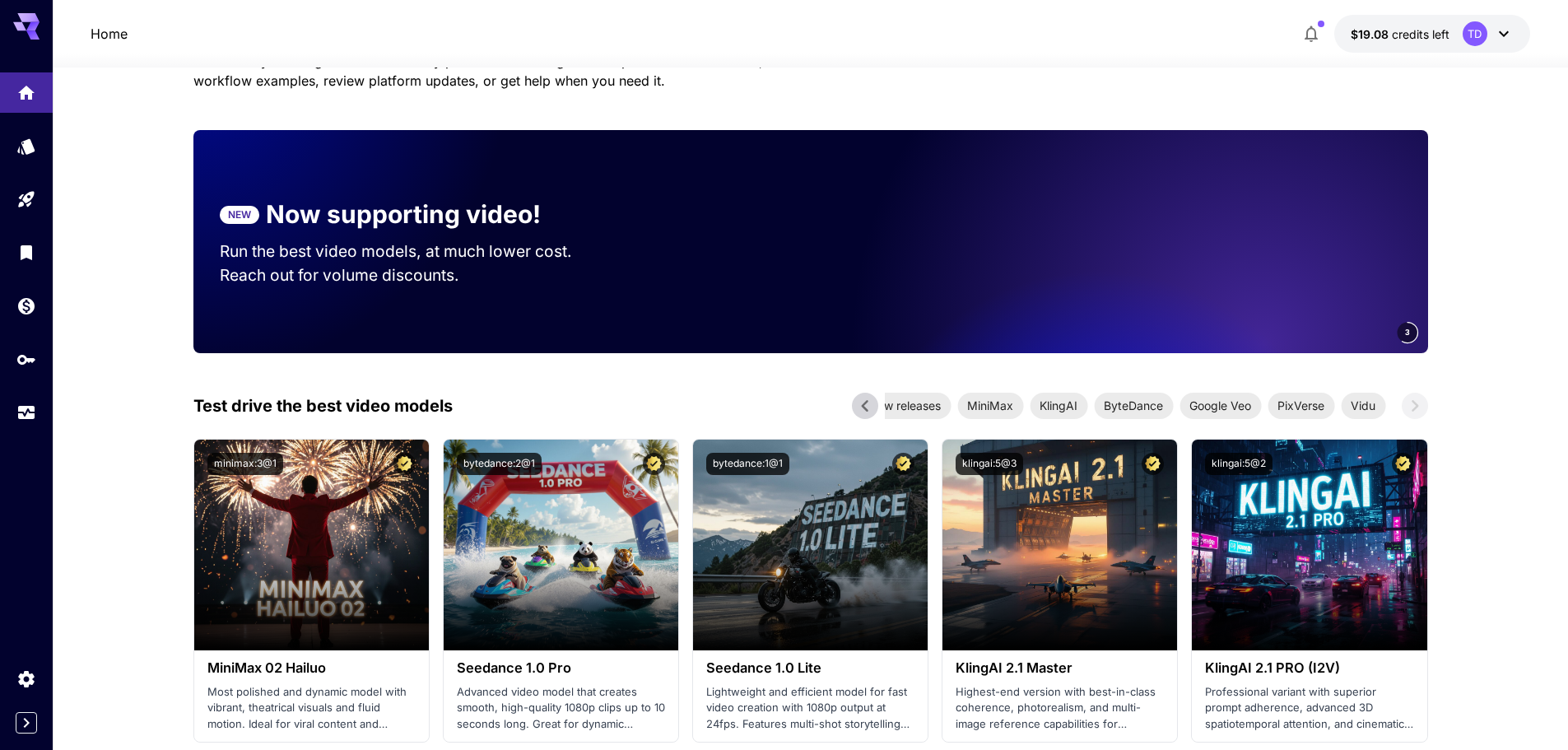
click at [305, 274] on p "Reach out for volume discounts." at bounding box center [412, 276] width 384 height 24
click at [870, 418] on icon at bounding box center [864, 405] width 25 height 25
click at [1252, 415] on span "Google Veo" at bounding box center [1245, 405] width 82 height 17
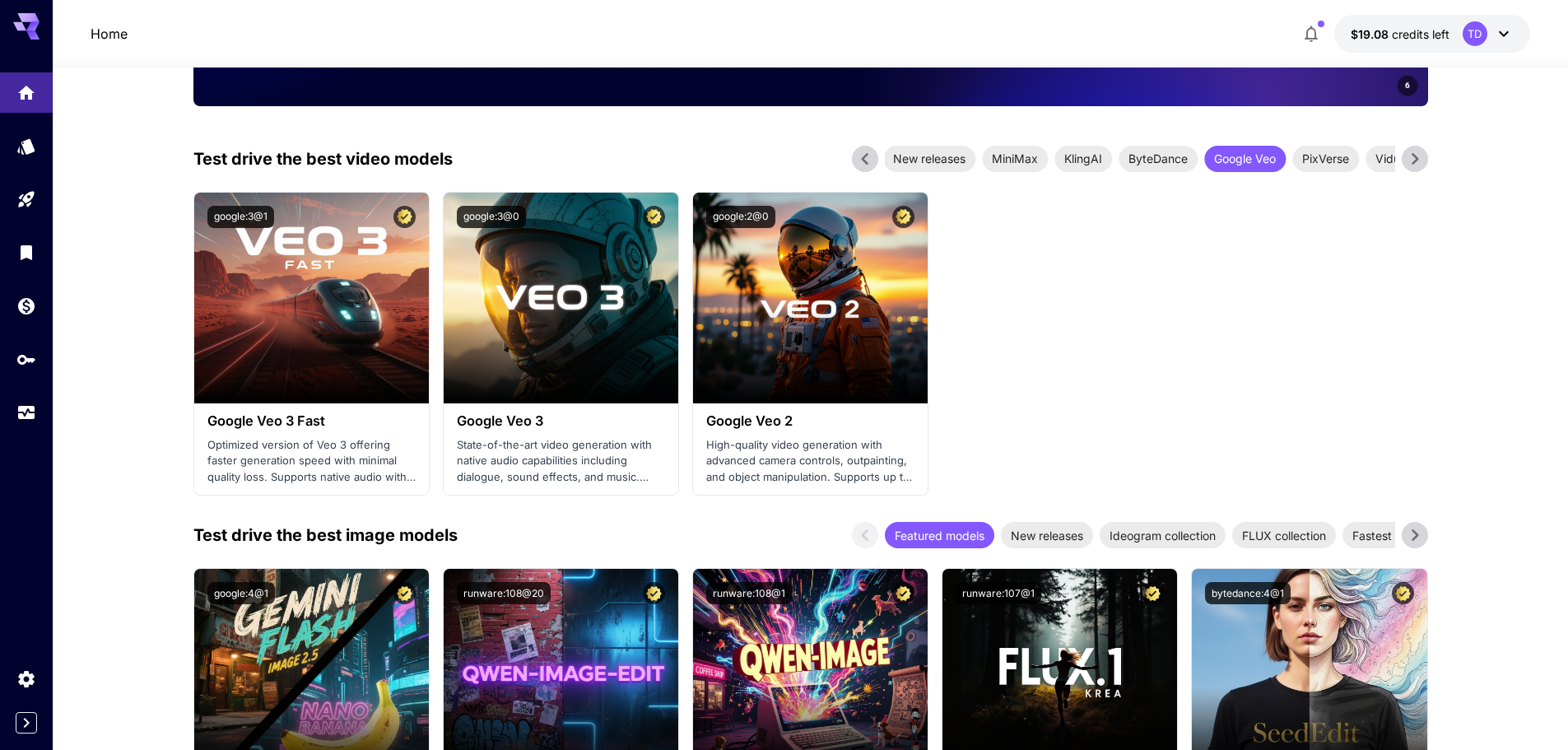
scroll to position [412, 0]
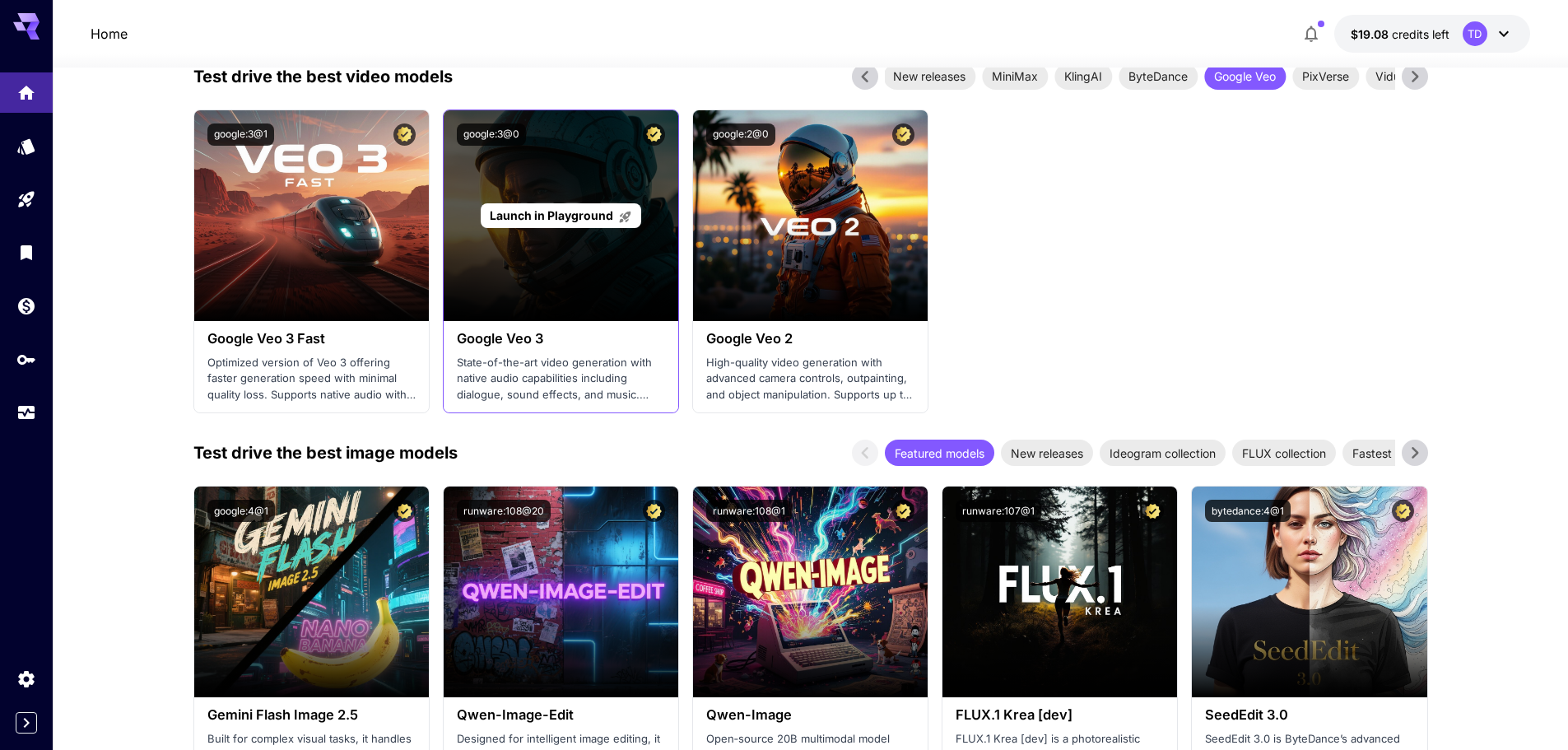
click at [531, 222] on span "Launch in Playground" at bounding box center [551, 215] width 123 height 14
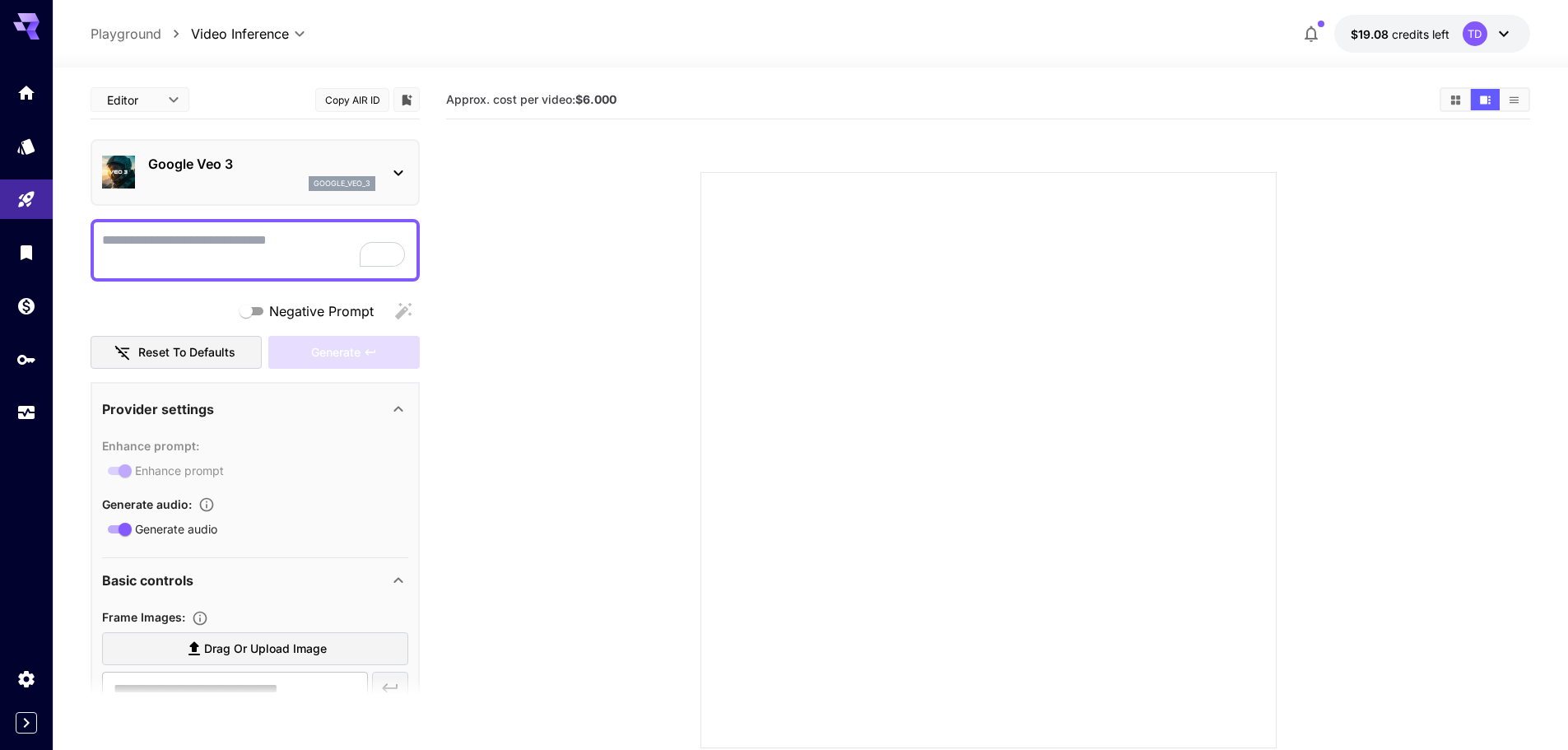
click at [217, 254] on textarea "Negative Prompt" at bounding box center [254, 250] width 306 height 40
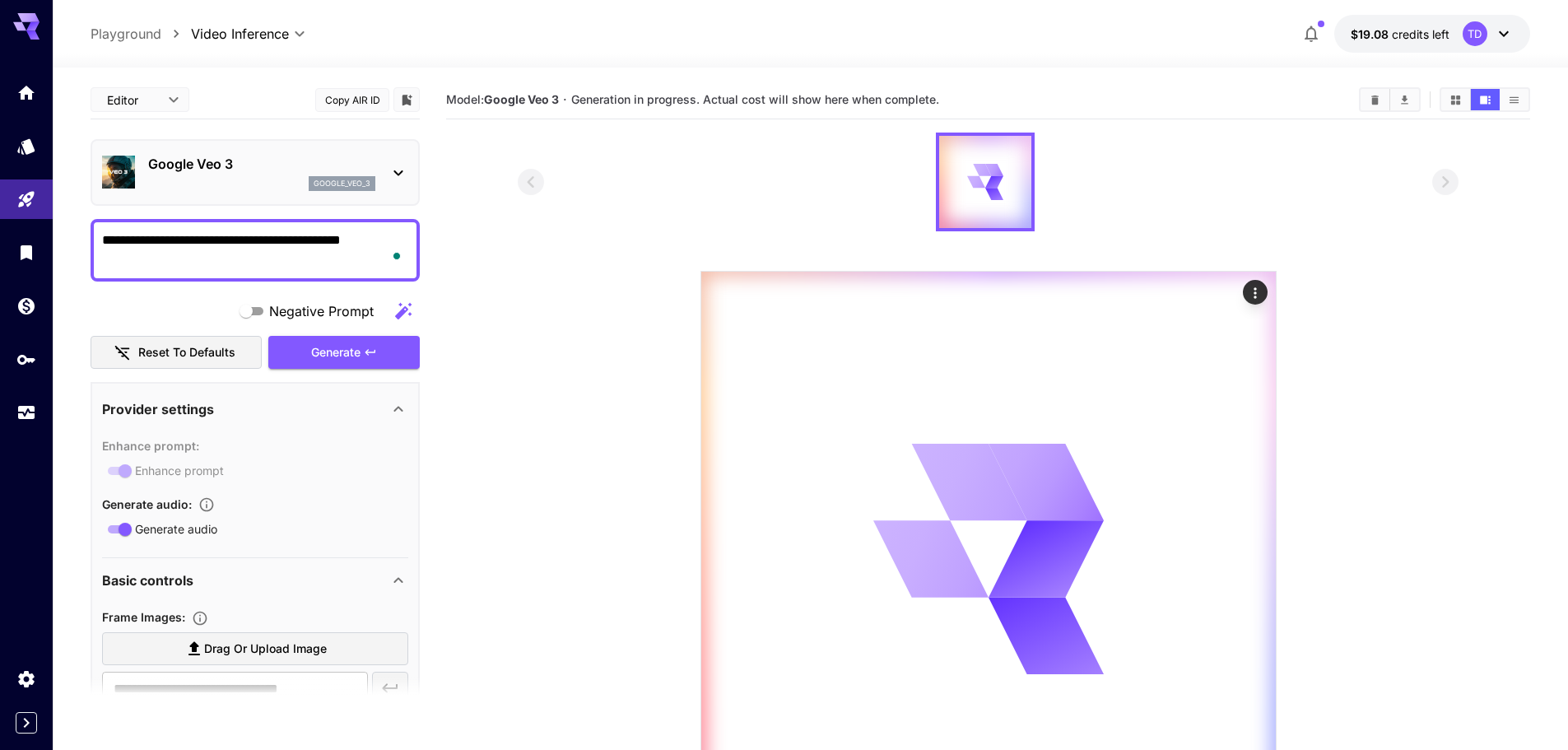
scroll to position [156, 0]
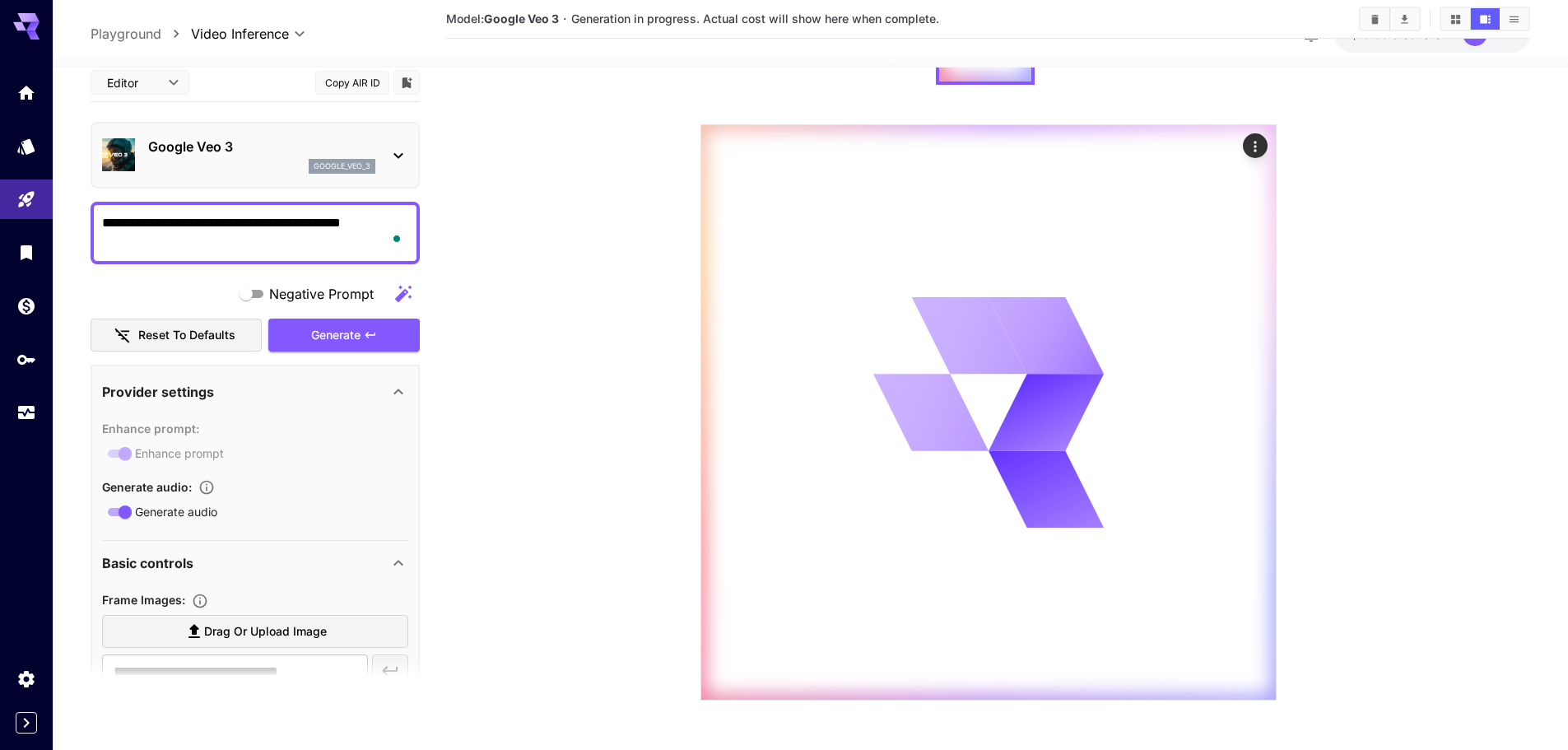
type textarea "**********"
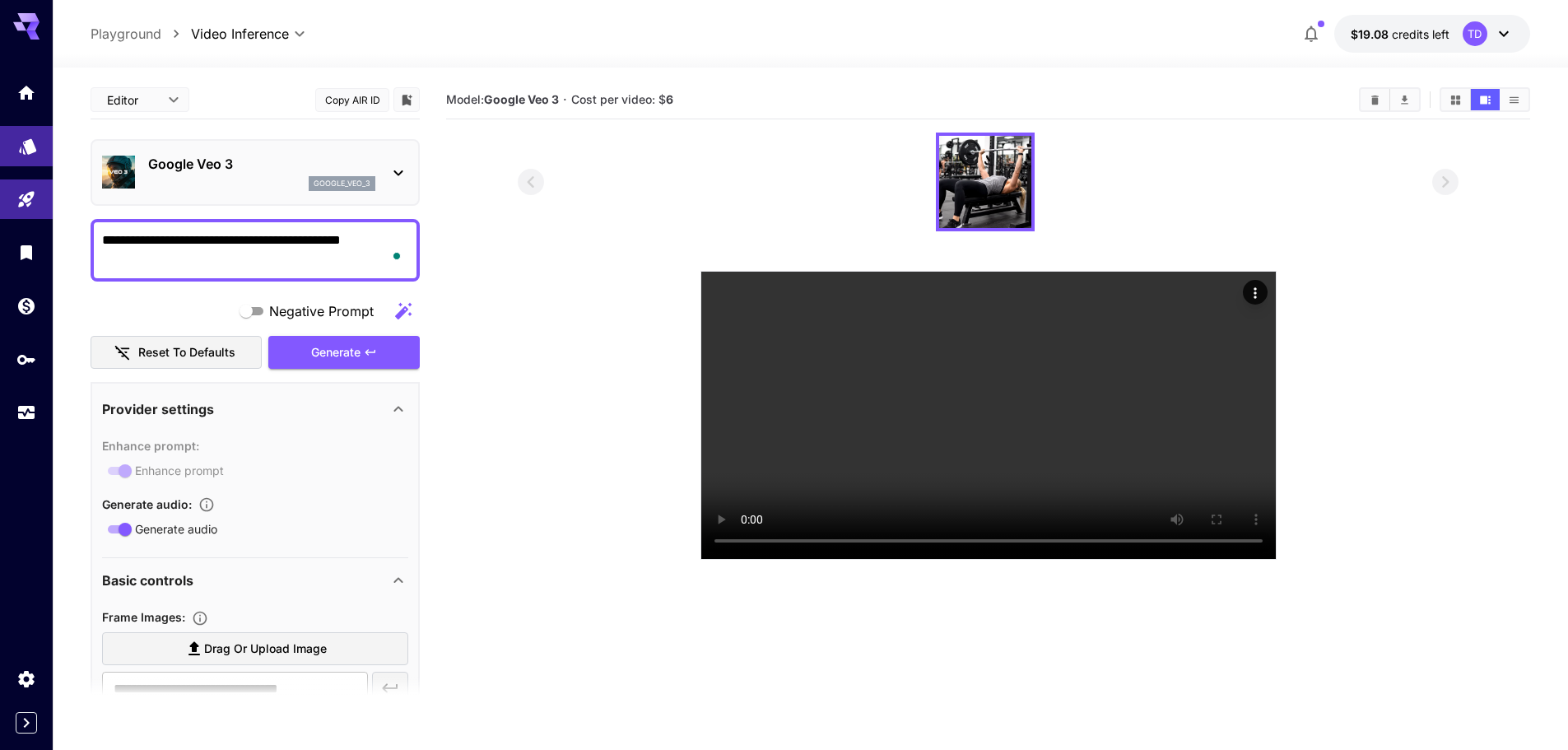
click at [30, 145] on icon "Models" at bounding box center [28, 141] width 17 height 16
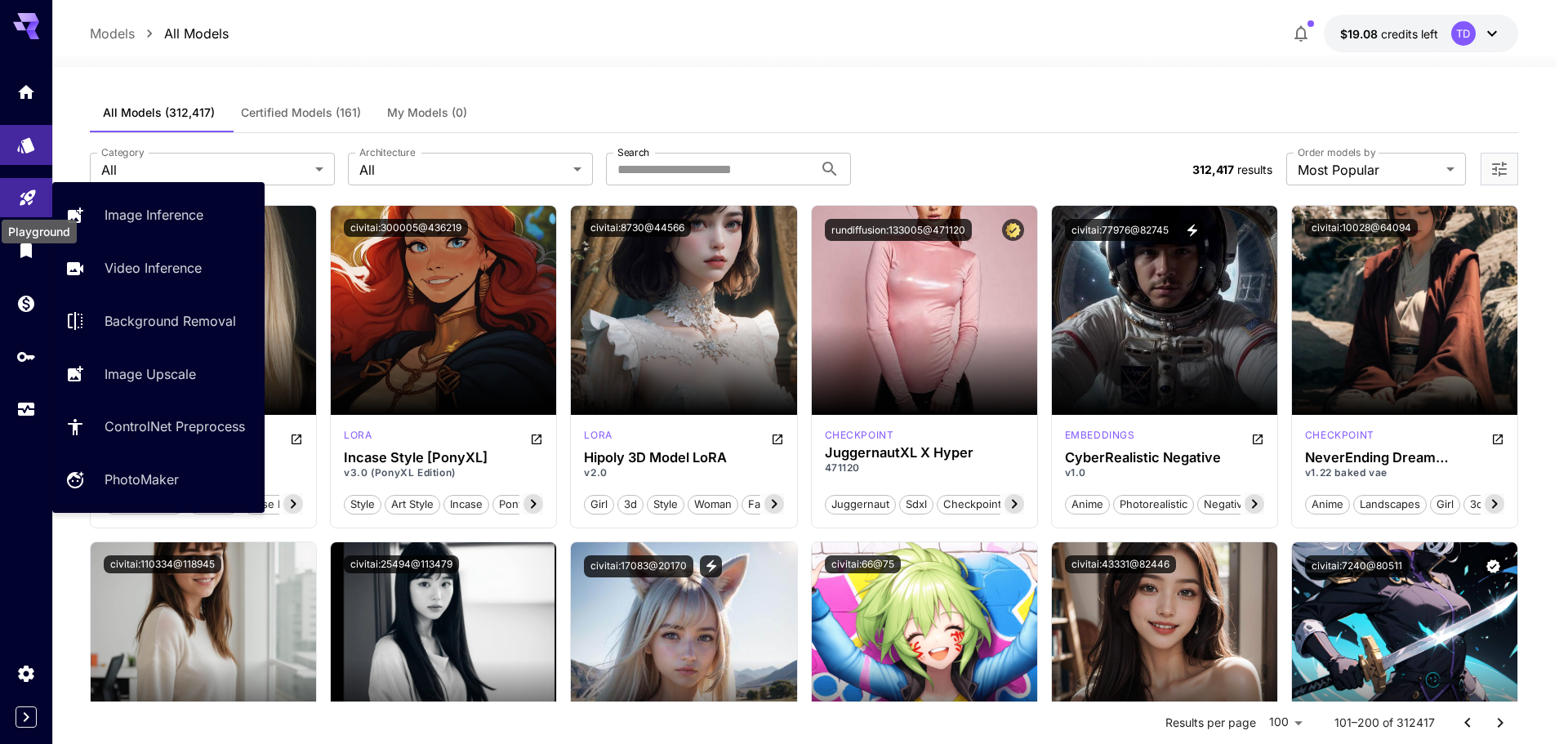
click at [27, 200] on icon "Playground" at bounding box center [27, 192] width 15 height 16
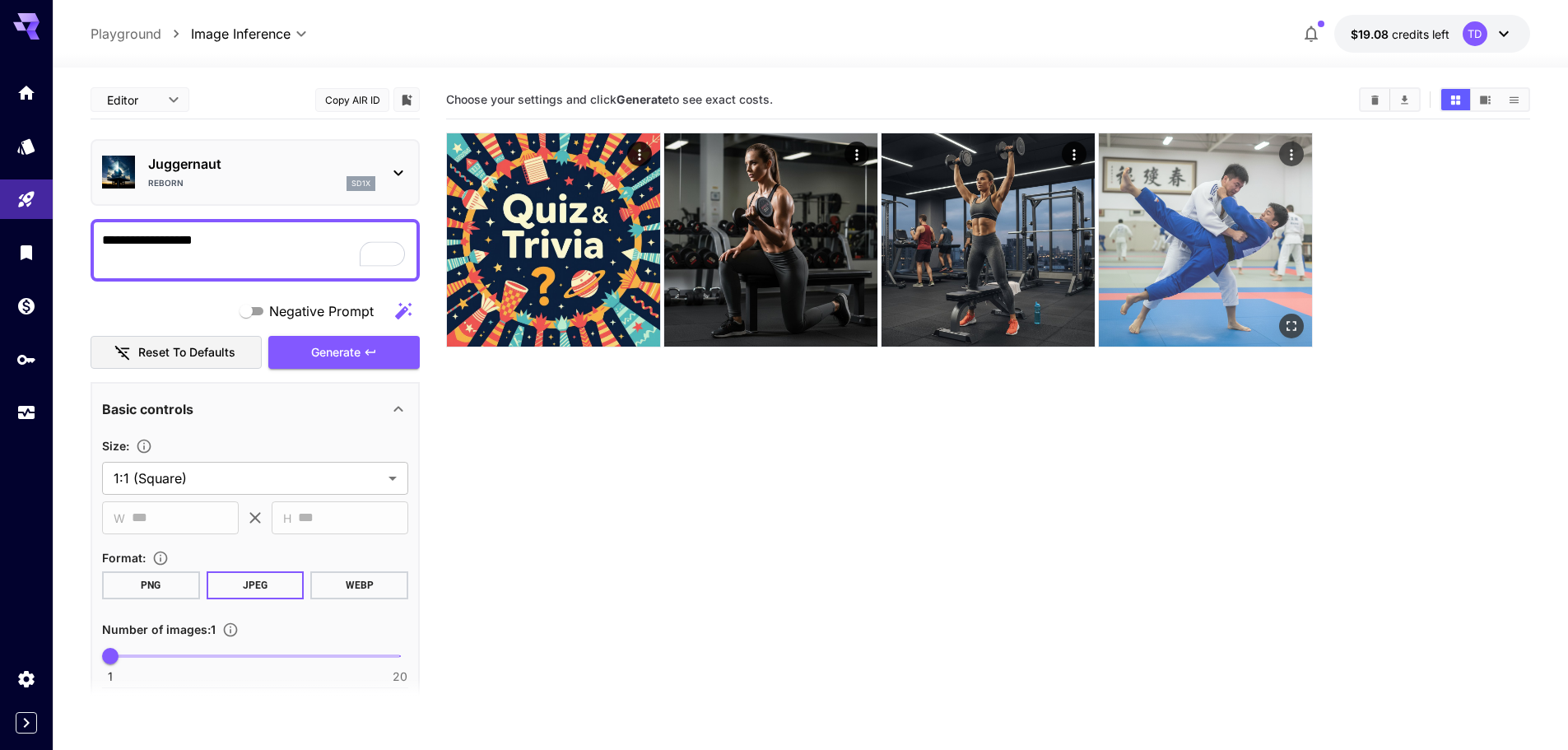
click at [1202, 246] on img at bounding box center [1205, 240] width 213 height 213
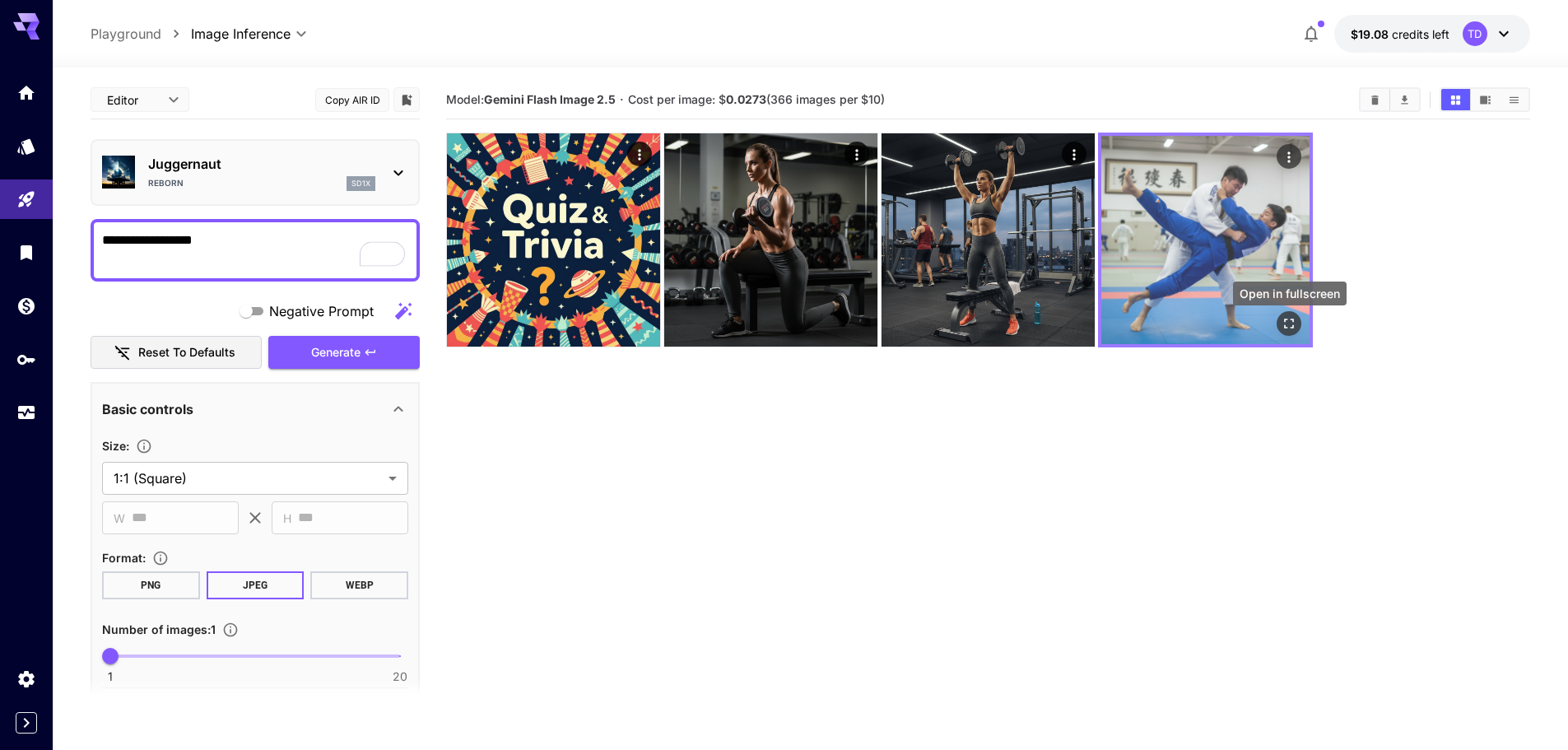
click at [1290, 328] on icon "Open in fullscreen" at bounding box center [1289, 324] width 17 height 17
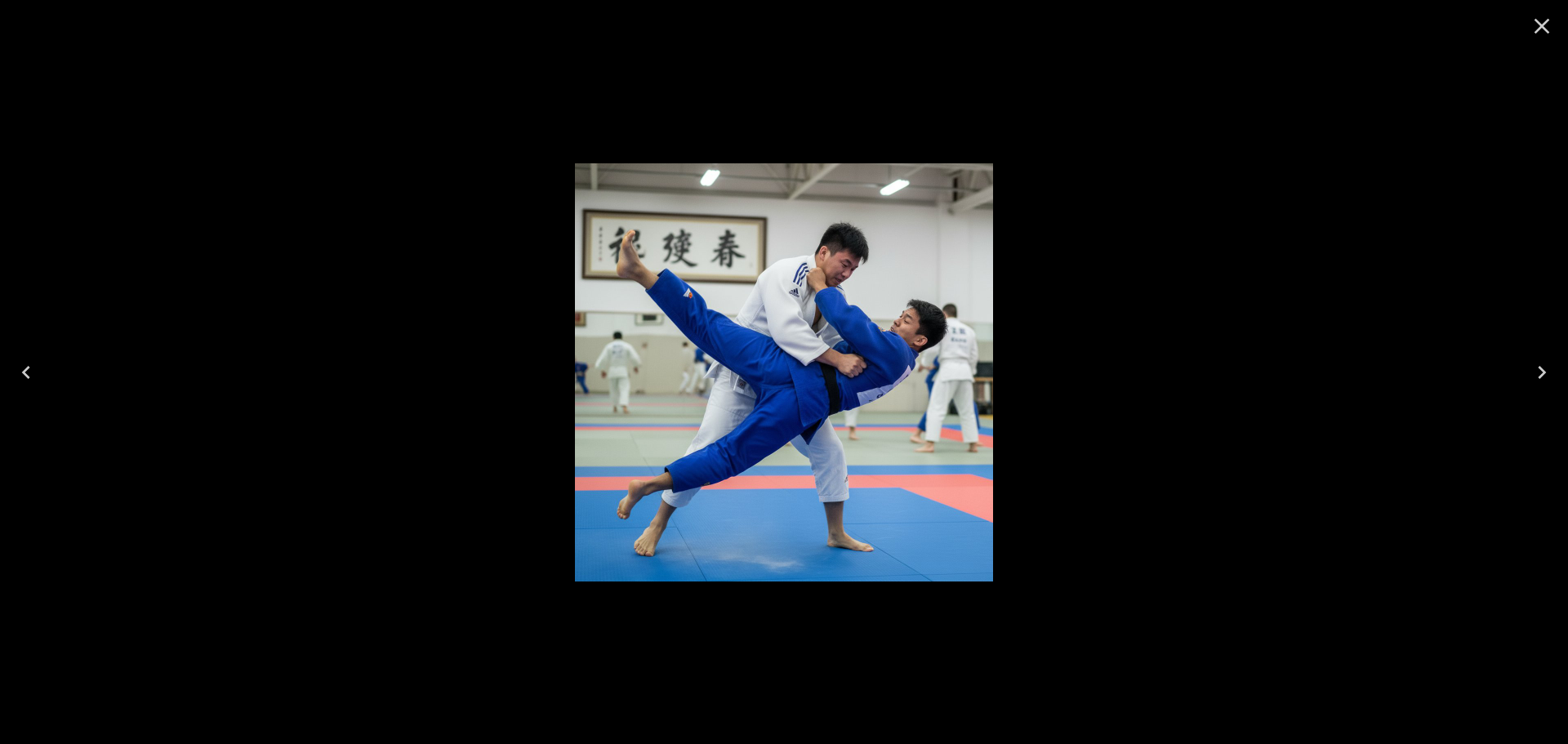
click at [1543, 23] on icon "Close" at bounding box center [1542, 26] width 26 height 26
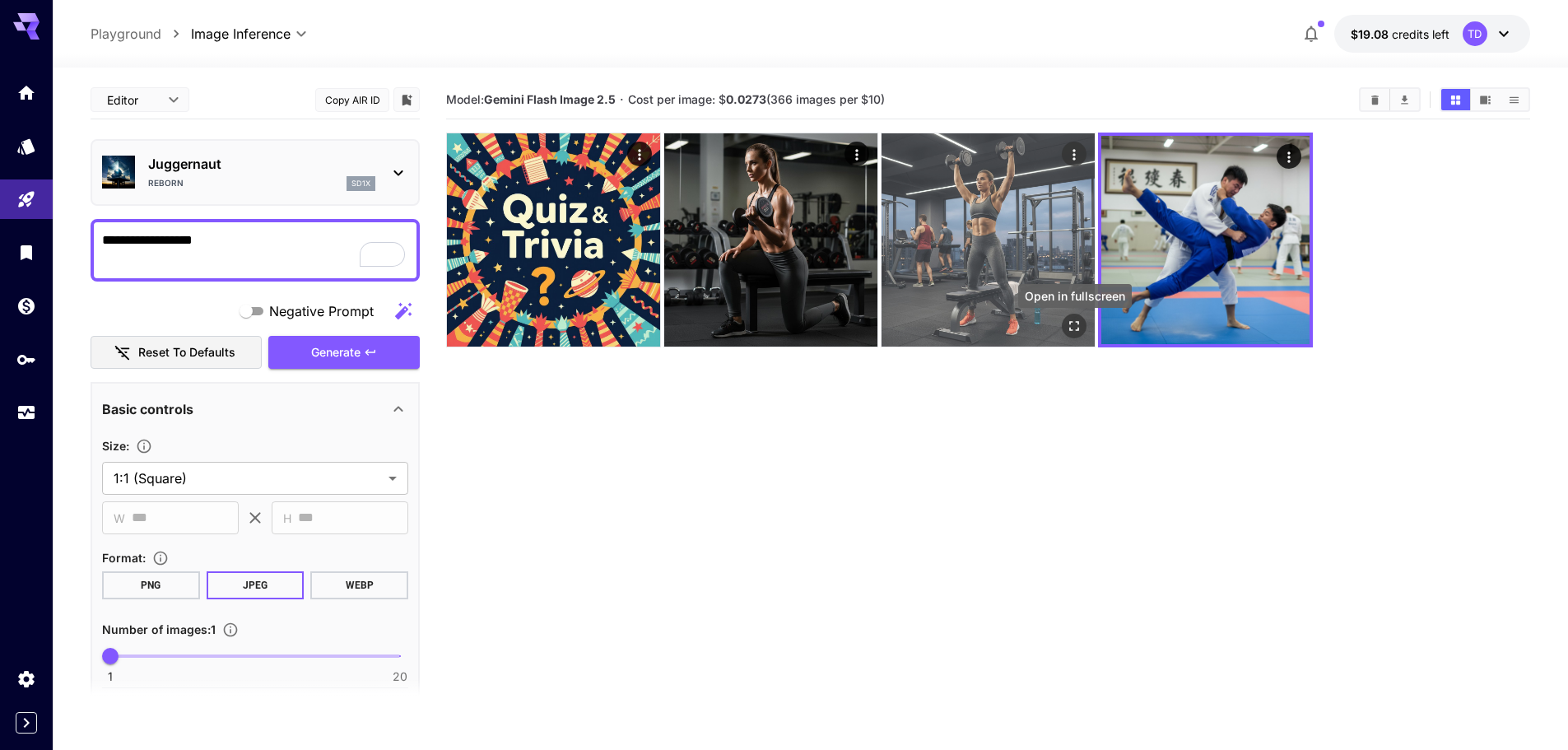
click at [1072, 335] on icon "Open in fullscreen" at bounding box center [1074, 326] width 17 height 17
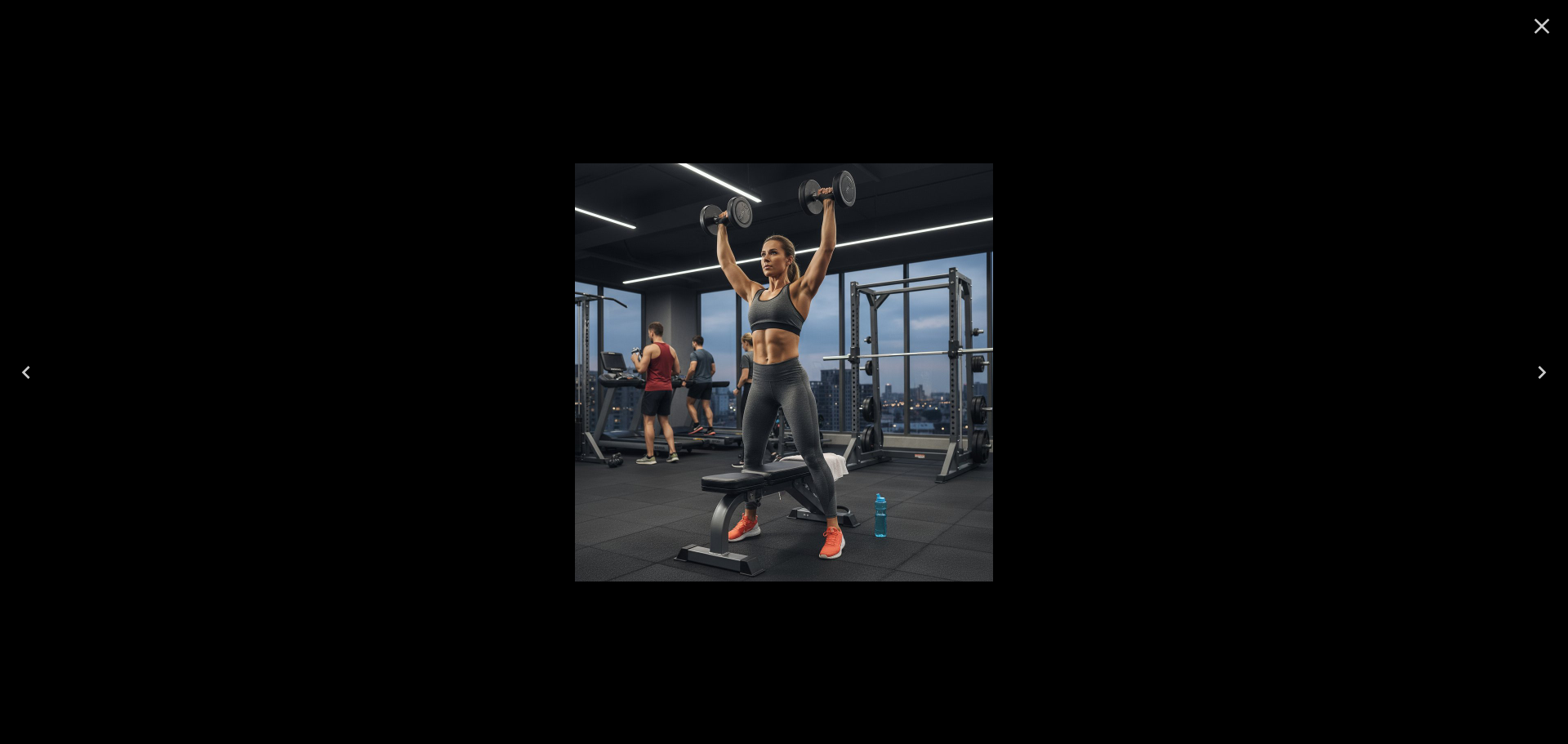
click at [1538, 27] on icon "Close" at bounding box center [1542, 26] width 26 height 26
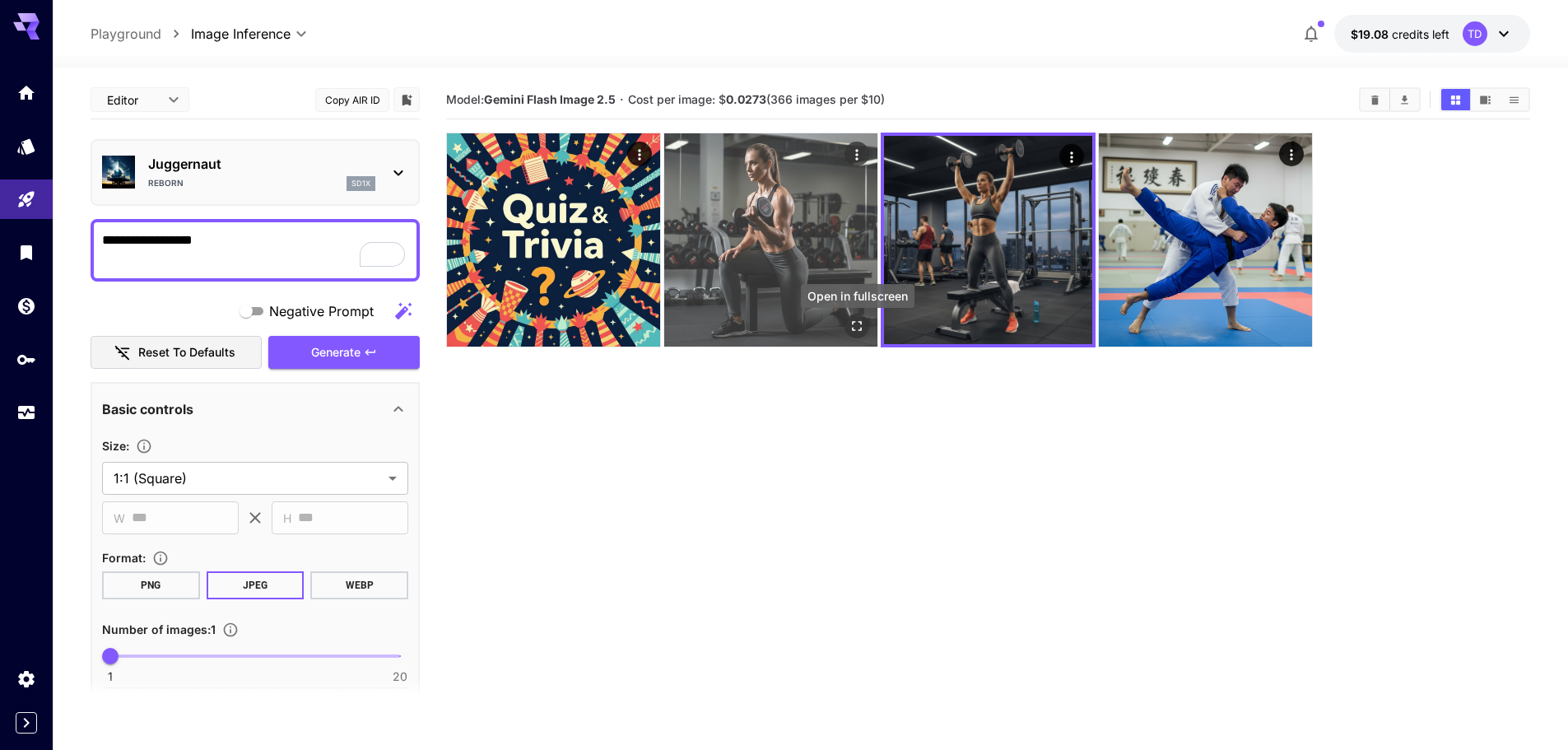
click at [855, 330] on icon "Open in fullscreen" at bounding box center [857, 326] width 17 height 17
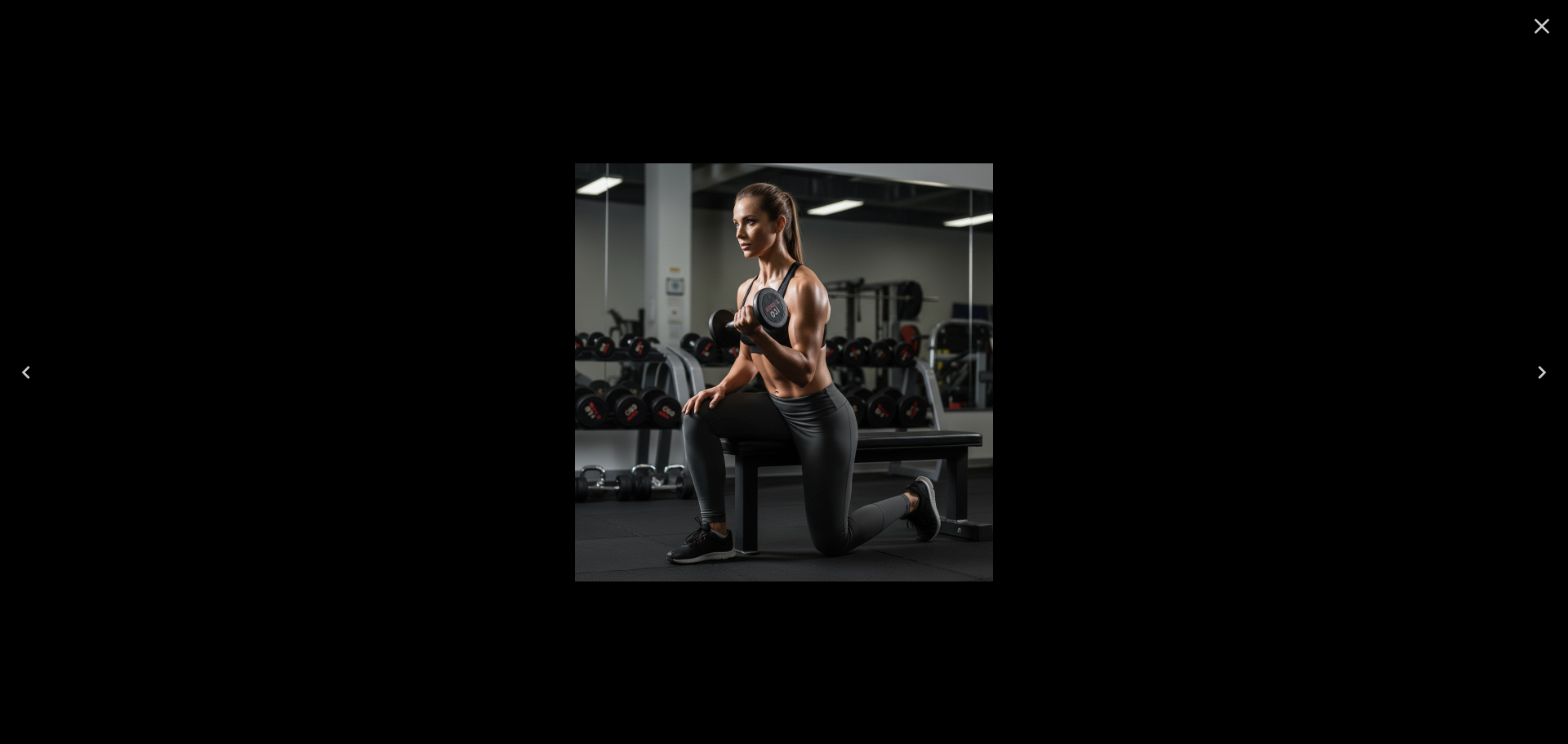
click at [1539, 26] on icon "Close" at bounding box center [1542, 26] width 26 height 26
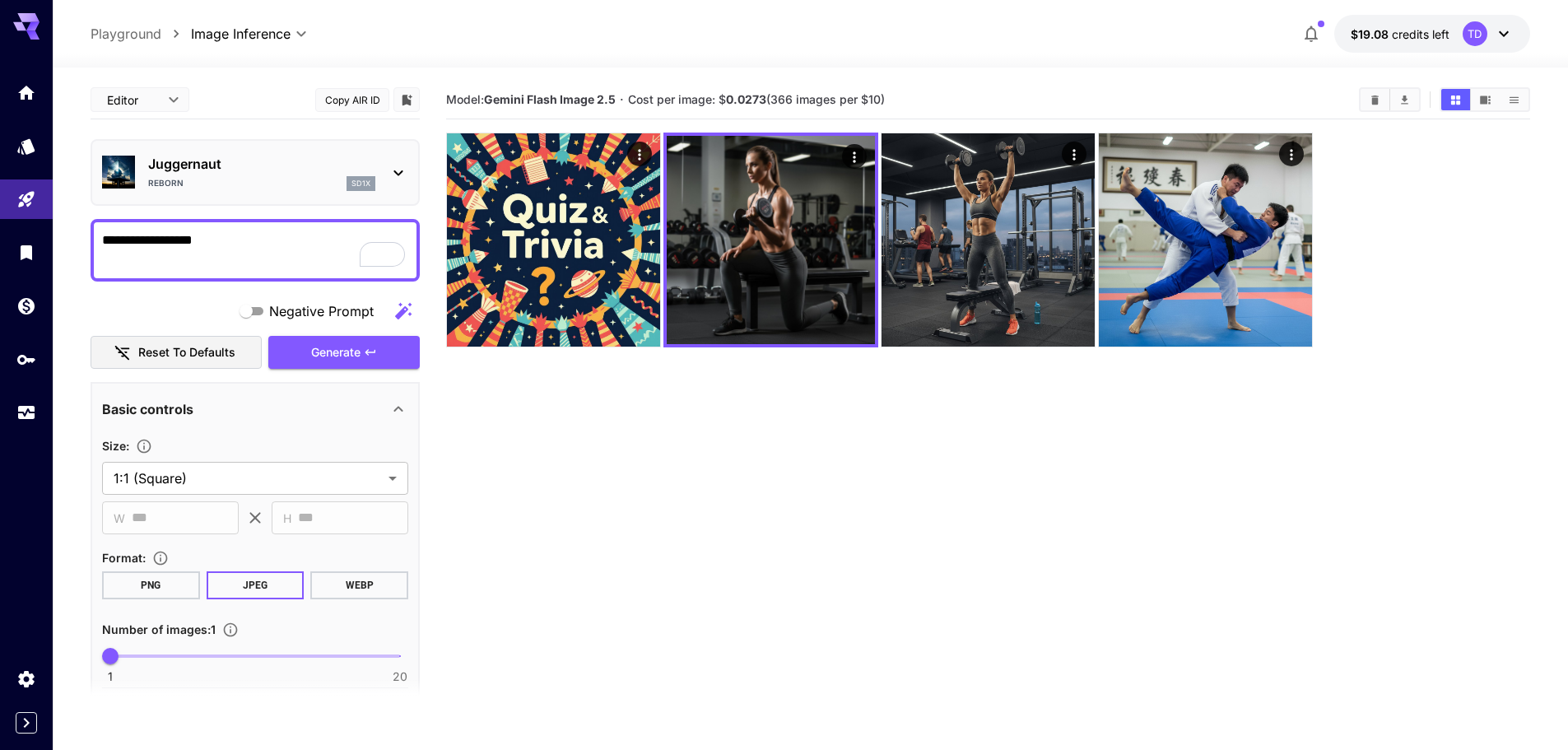
scroll to position [136, 0]
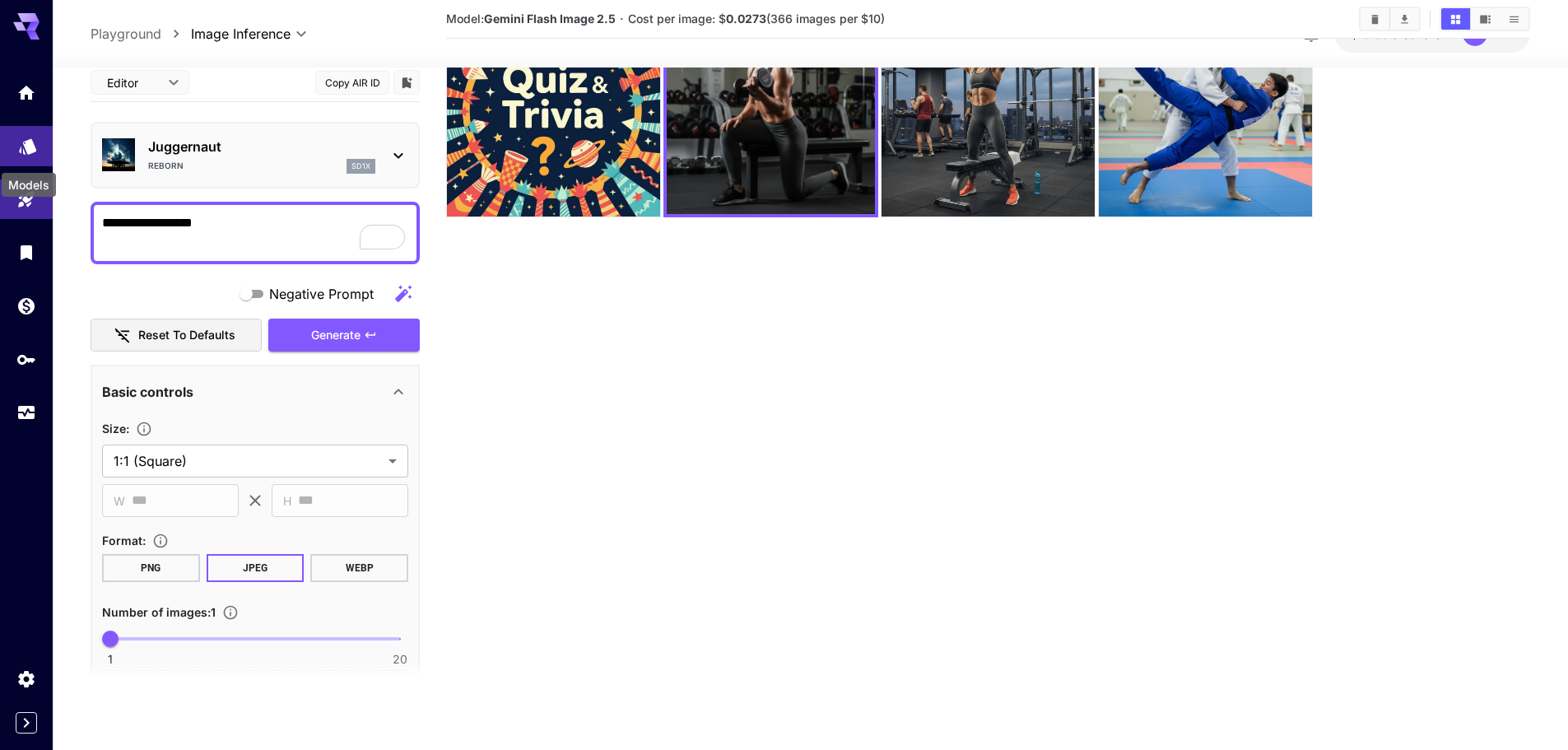
click at [26, 147] on icon "Models" at bounding box center [28, 142] width 17 height 16
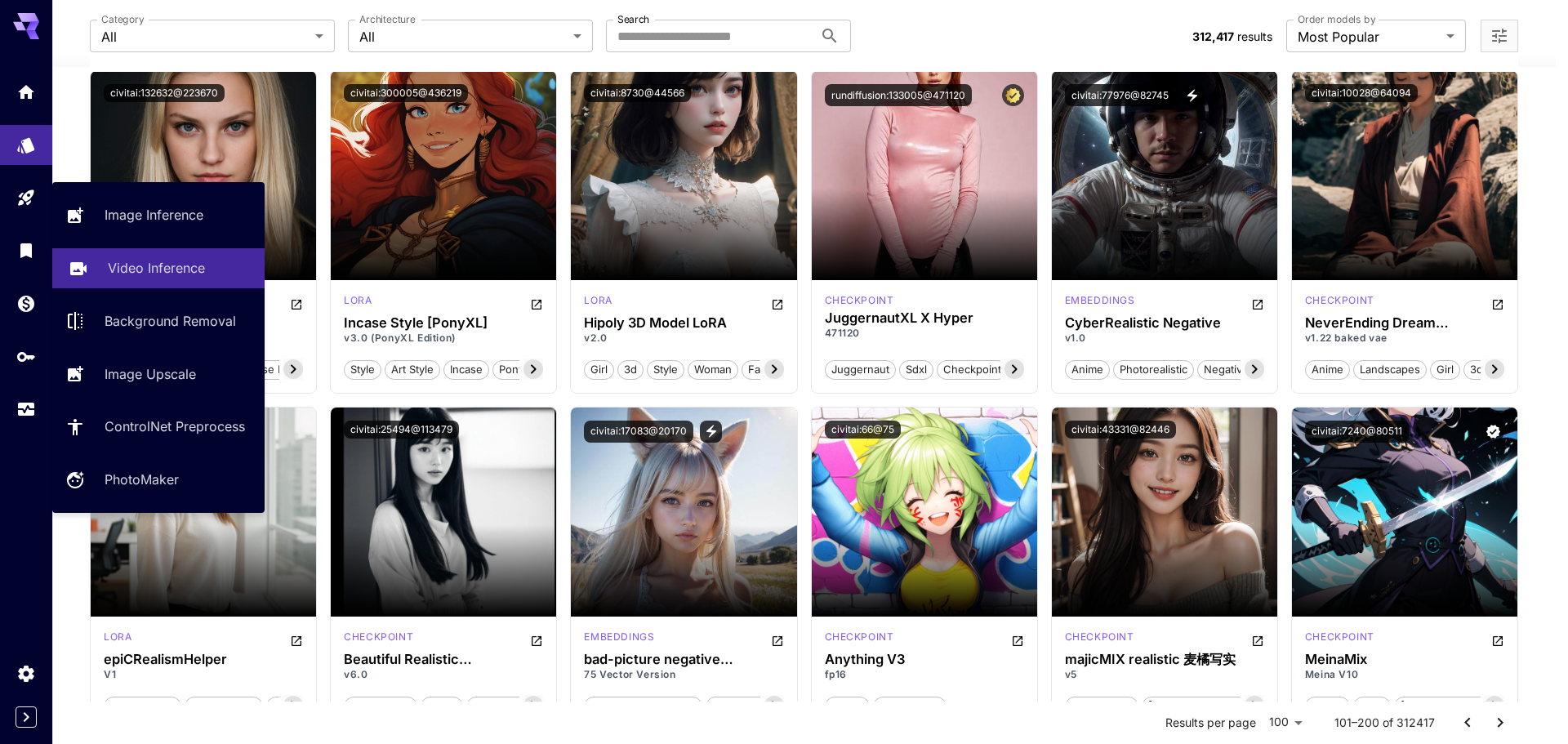
click at [151, 268] on p "Video Inference" at bounding box center [156, 268] width 98 height 20
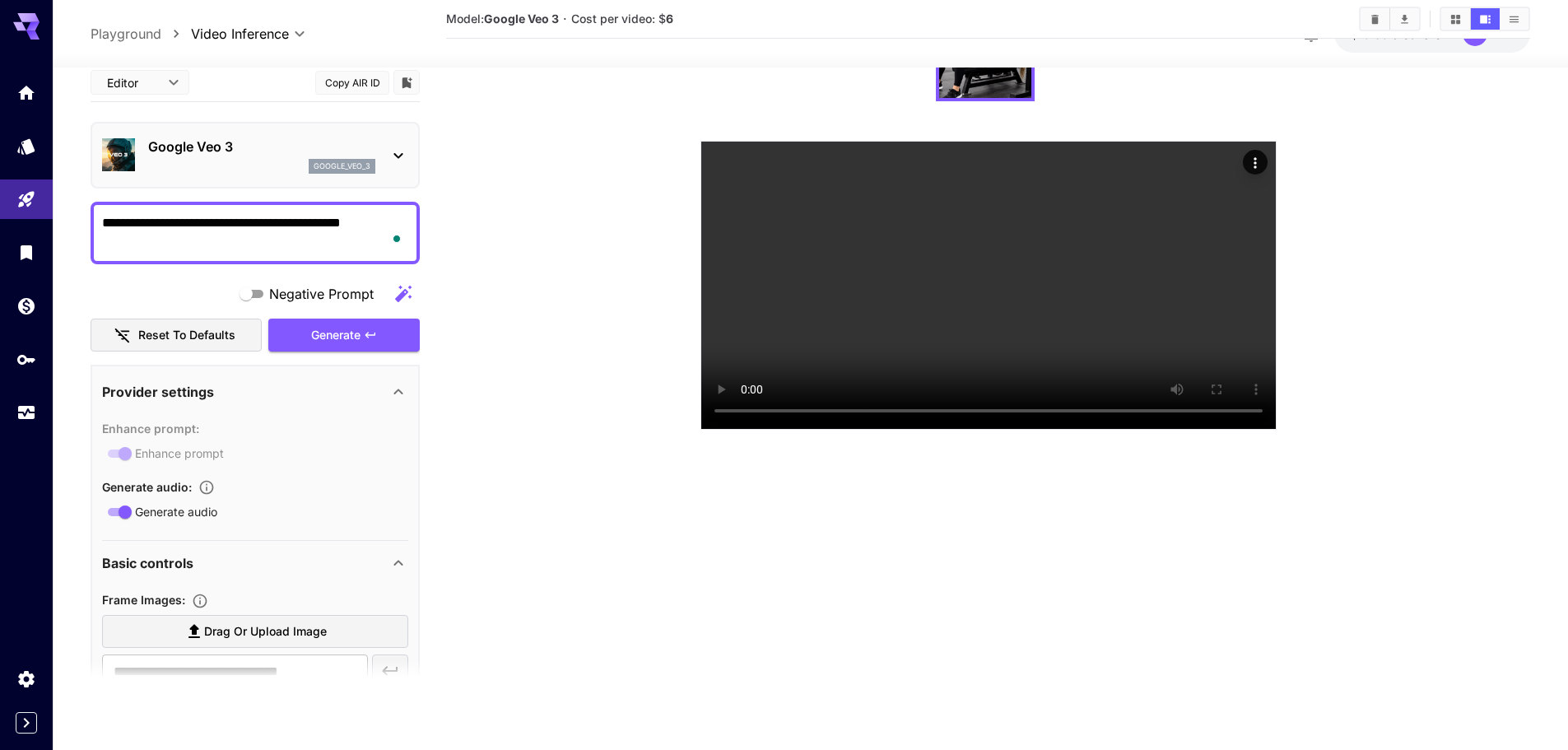
drag, startPoint x: 174, startPoint y: 249, endPoint x: 87, endPoint y: 226, distance: 90.0
click at [87, 226] on section "**********" at bounding box center [810, 344] width 1516 height 812
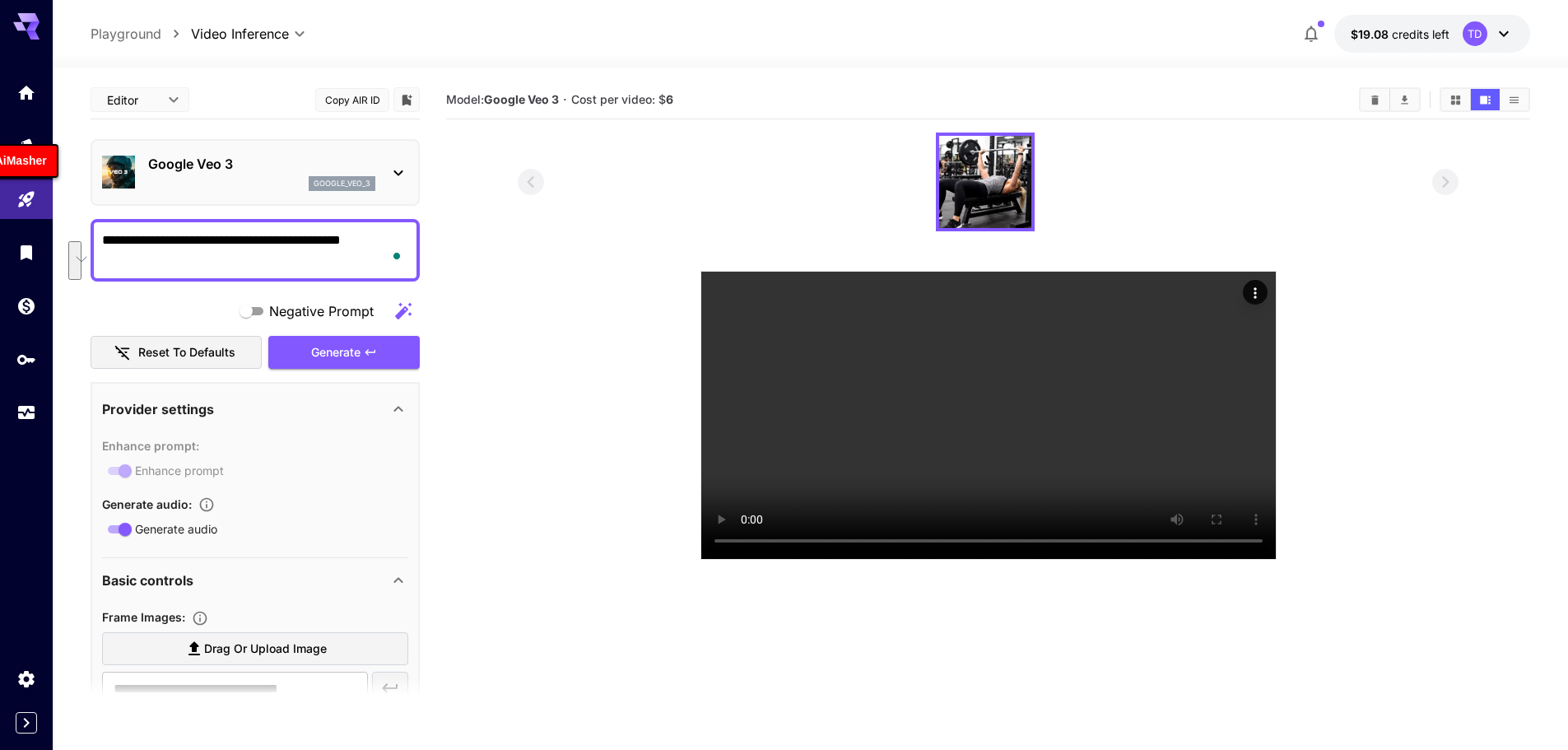
click at [522, 380] on section at bounding box center [988, 346] width 941 height 427
click at [28, 420] on icon "Usage" at bounding box center [28, 410] width 20 height 20
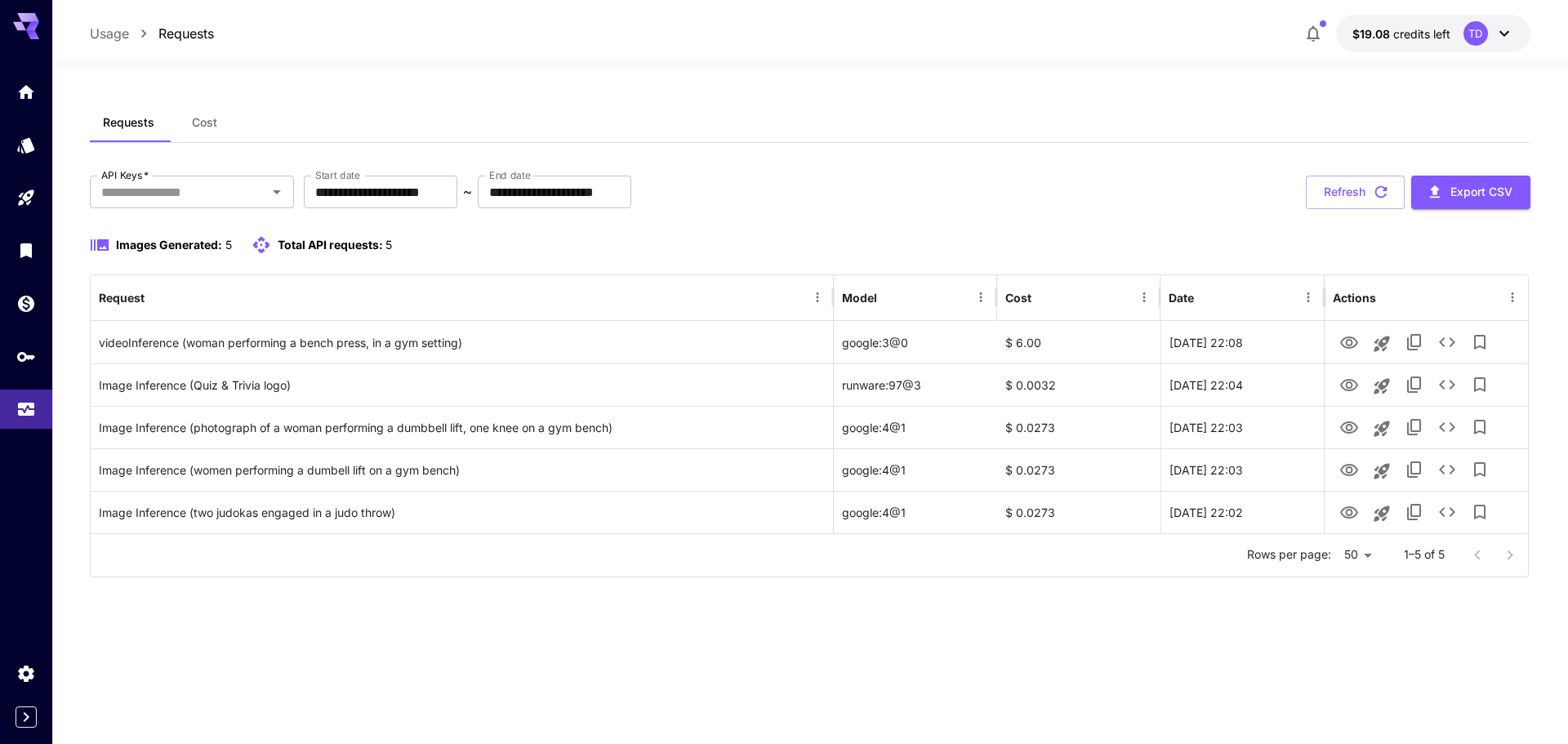
click at [1305, 36] on icon "button" at bounding box center [1314, 34] width 20 height 20
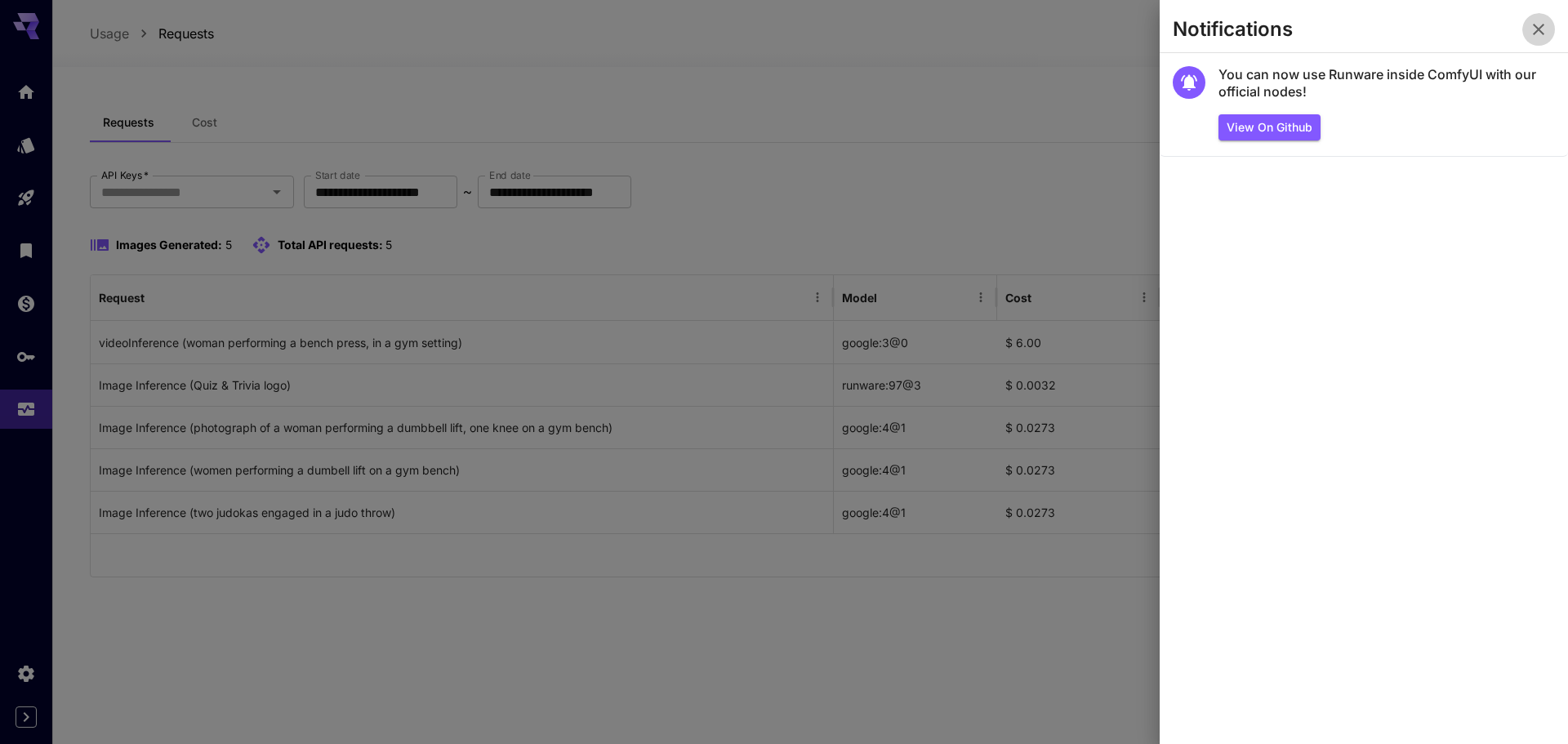
click at [1544, 32] on icon "button" at bounding box center [1539, 30] width 20 height 20
